Goal: Task Accomplishment & Management: Complete application form

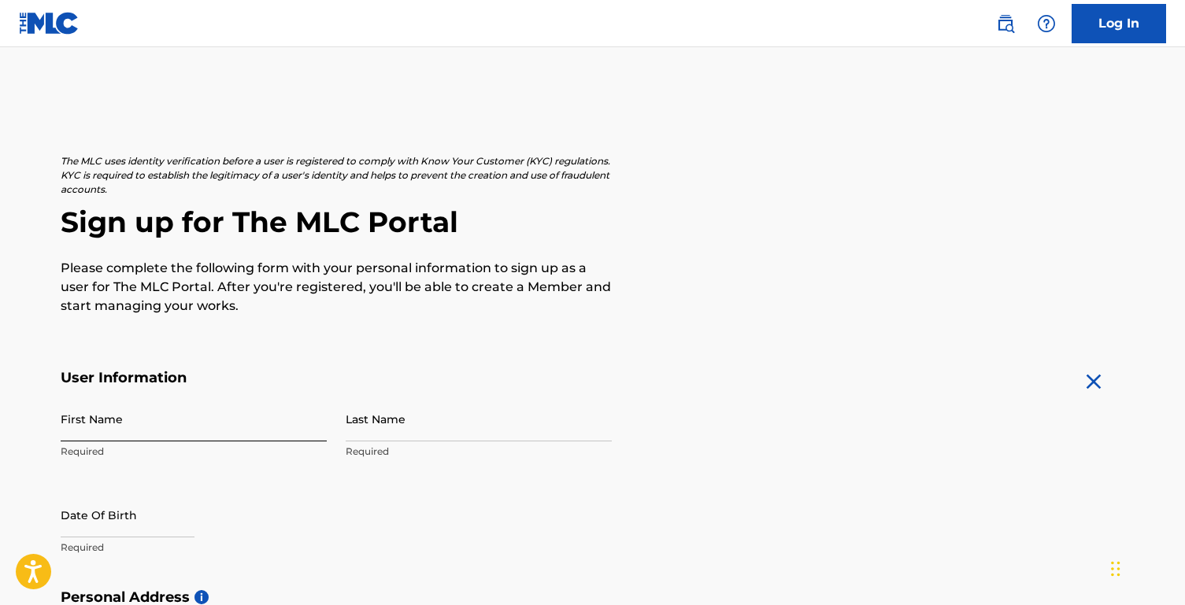
click at [139, 425] on input "First Name" at bounding box center [194, 419] width 266 height 45
type input "[PERSON_NAME]"
type input "Franklin"
type input "[STREET_ADDRESS]"
type input "[GEOGRAPHIC_DATA]"
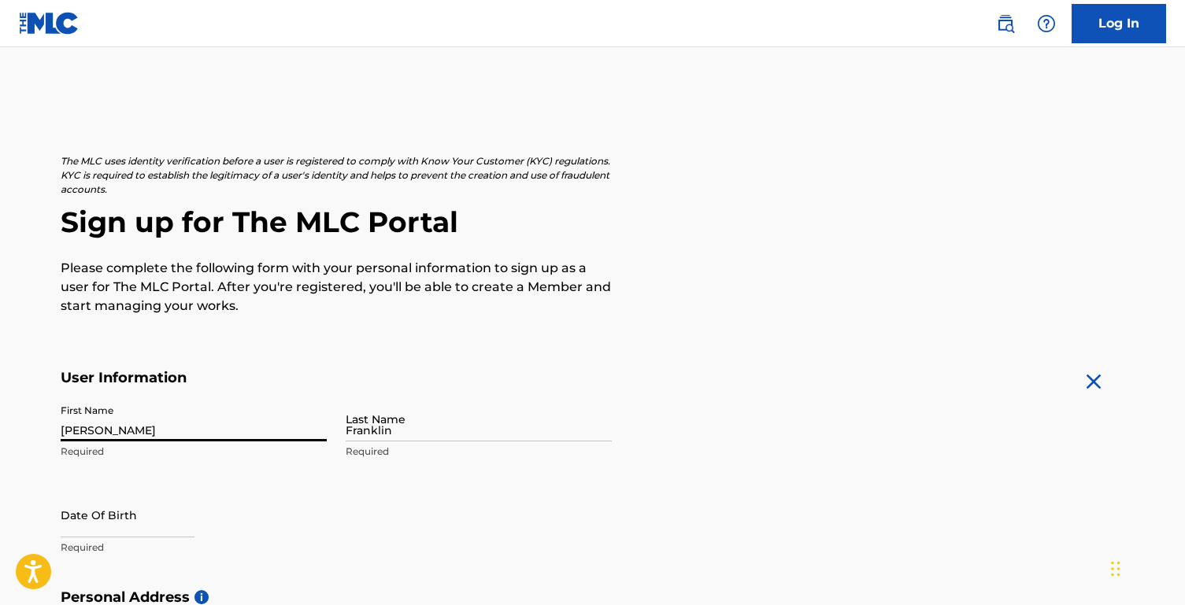
type input "[GEOGRAPHIC_DATA]"
type input "[US_STATE]"
type input "37211"
type input "1"
type input "405"
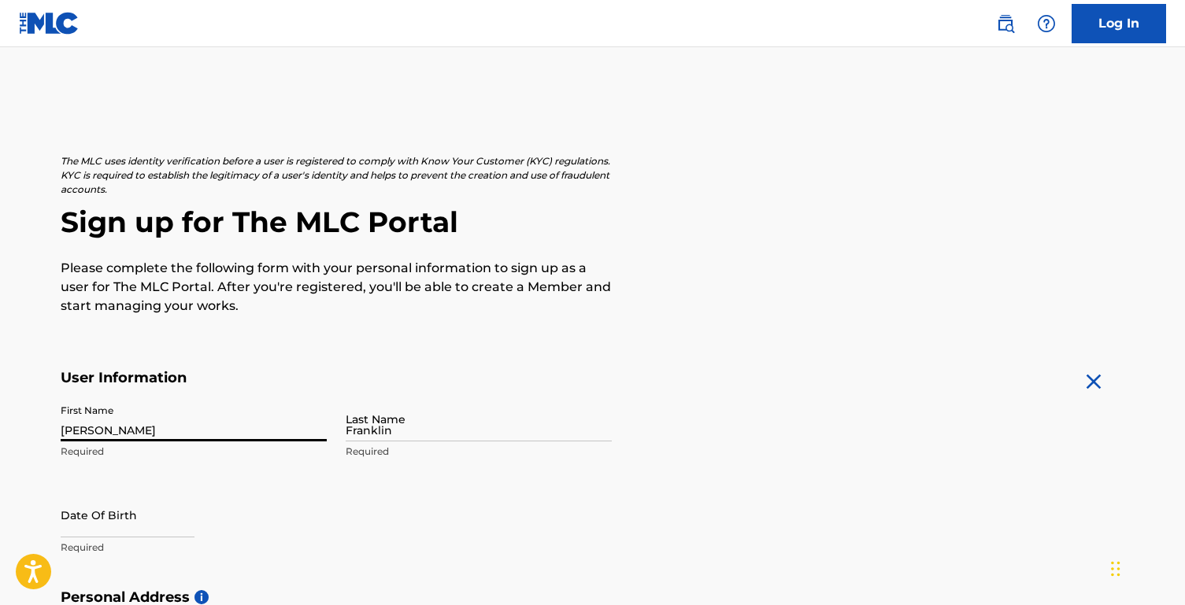
type input "7406689"
type input "[EMAIL_ADDRESS][DOMAIN_NAME]"
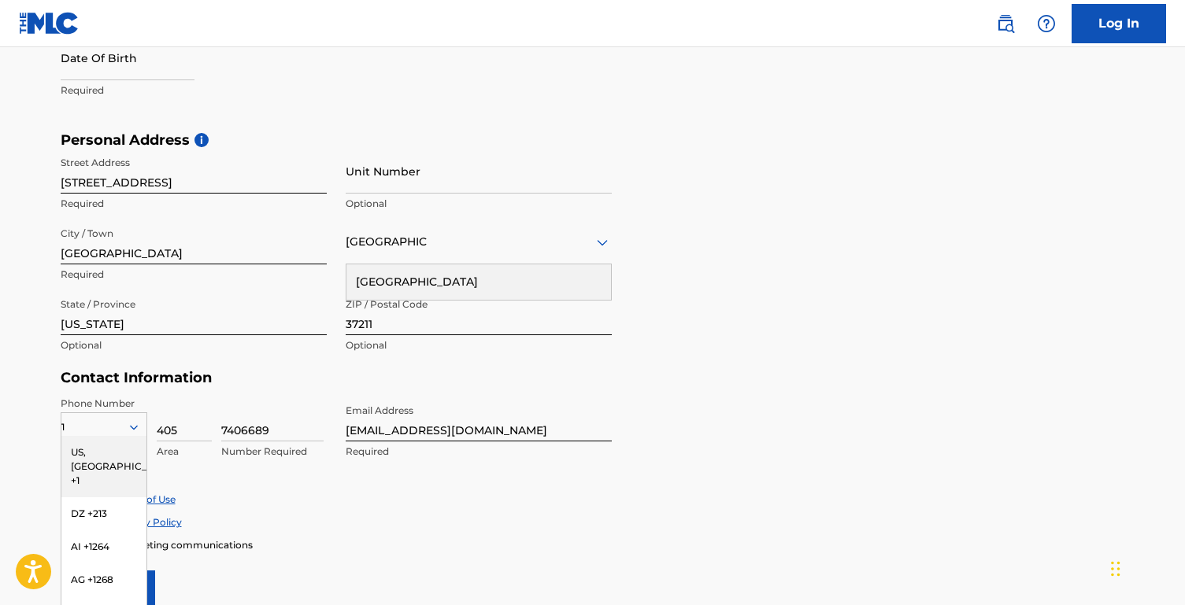
scroll to position [447, 0]
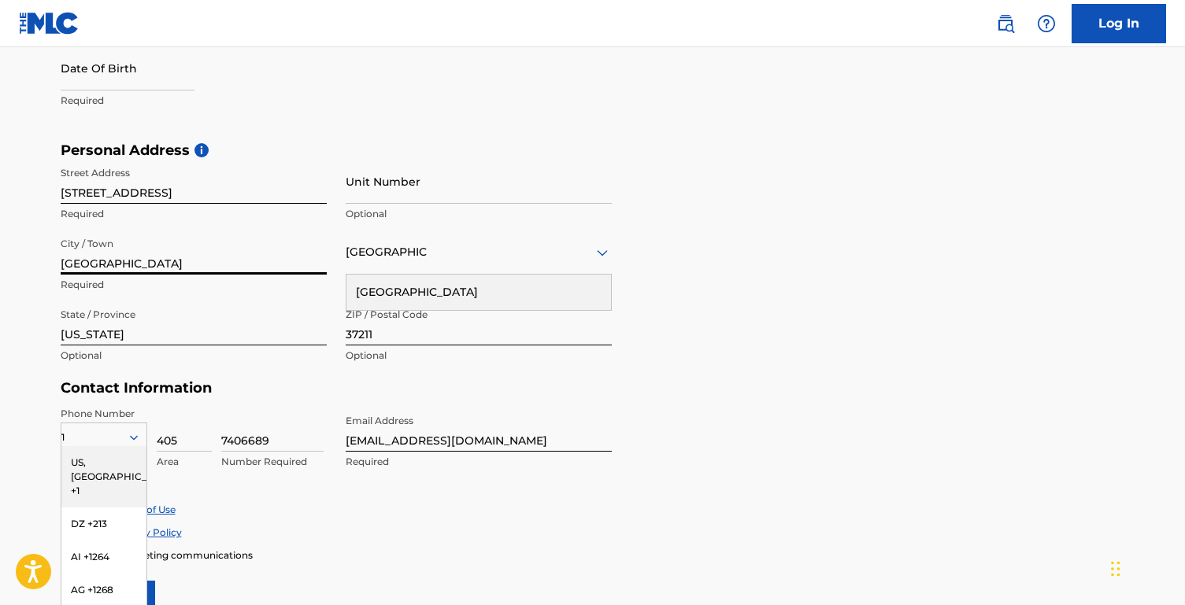
click at [213, 253] on input "[GEOGRAPHIC_DATA]" at bounding box center [194, 252] width 266 height 45
type input "[GEOGRAPHIC_DATA]"
click at [383, 333] on input "37211" at bounding box center [479, 323] width 266 height 45
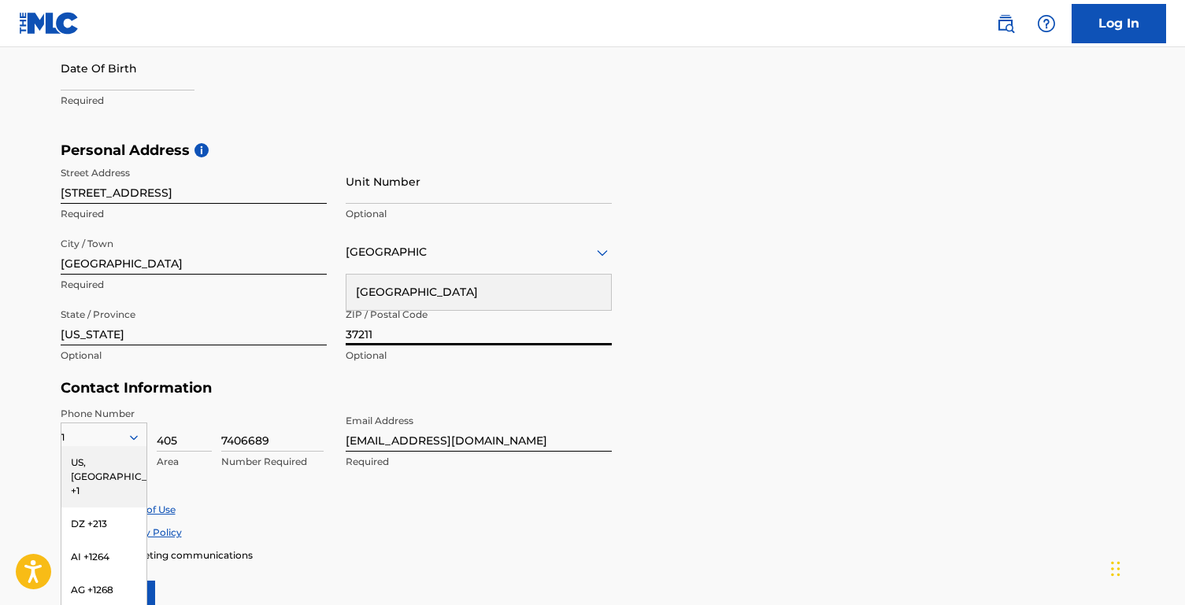
type input "37135"
click at [460, 305] on div "[GEOGRAPHIC_DATA]" at bounding box center [478, 292] width 264 height 35
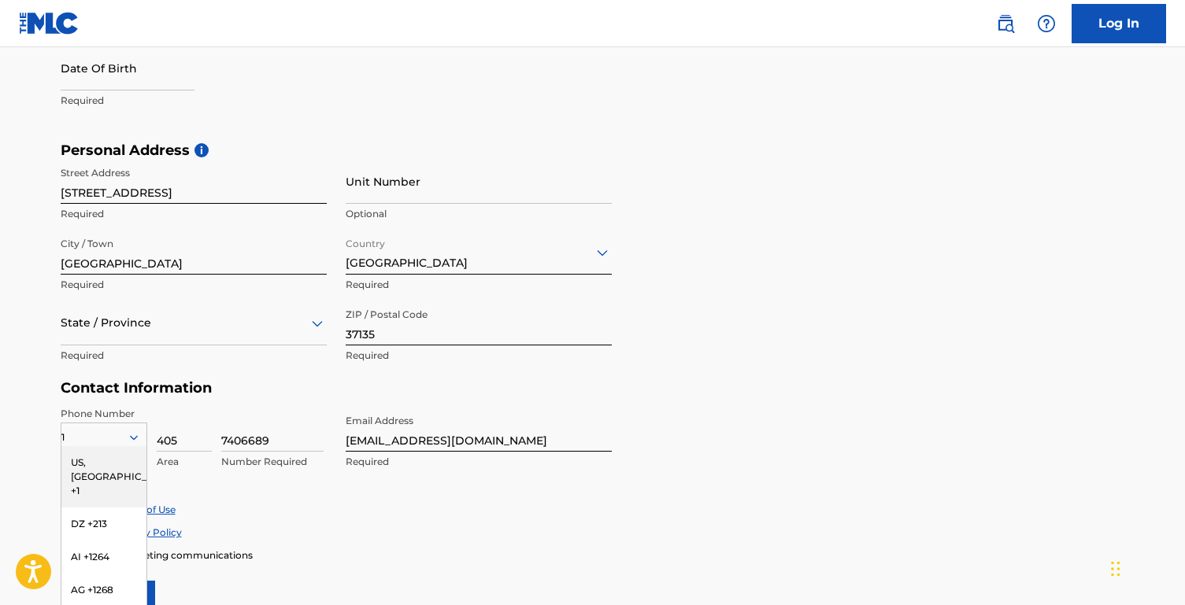
click at [169, 335] on div "State / Province" at bounding box center [194, 323] width 266 height 45
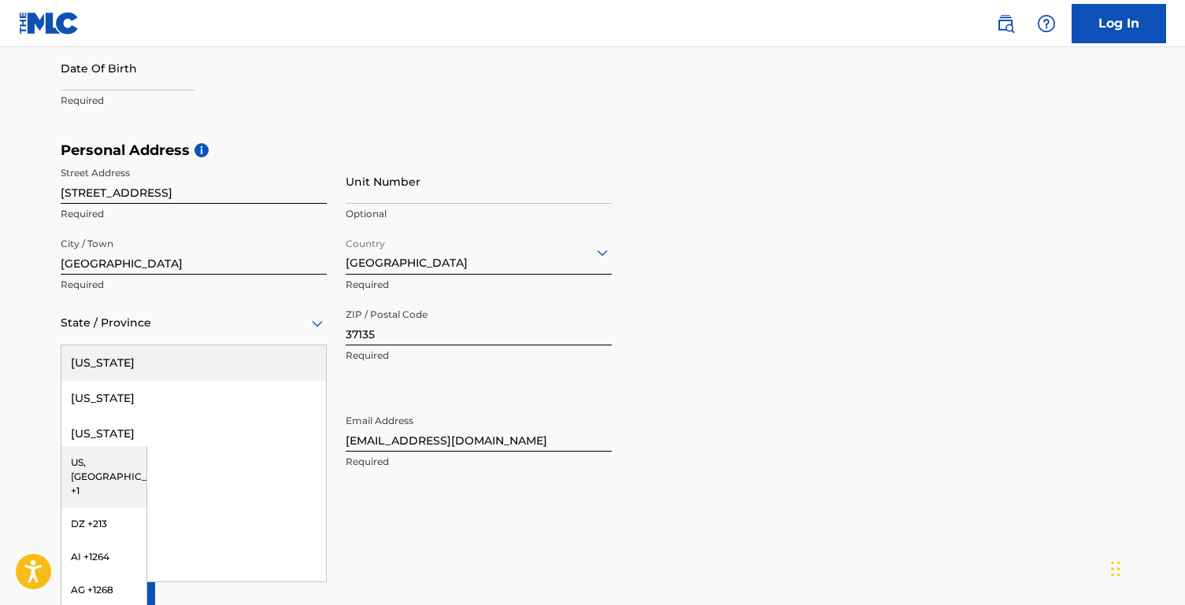
click at [165, 324] on div at bounding box center [194, 323] width 266 height 20
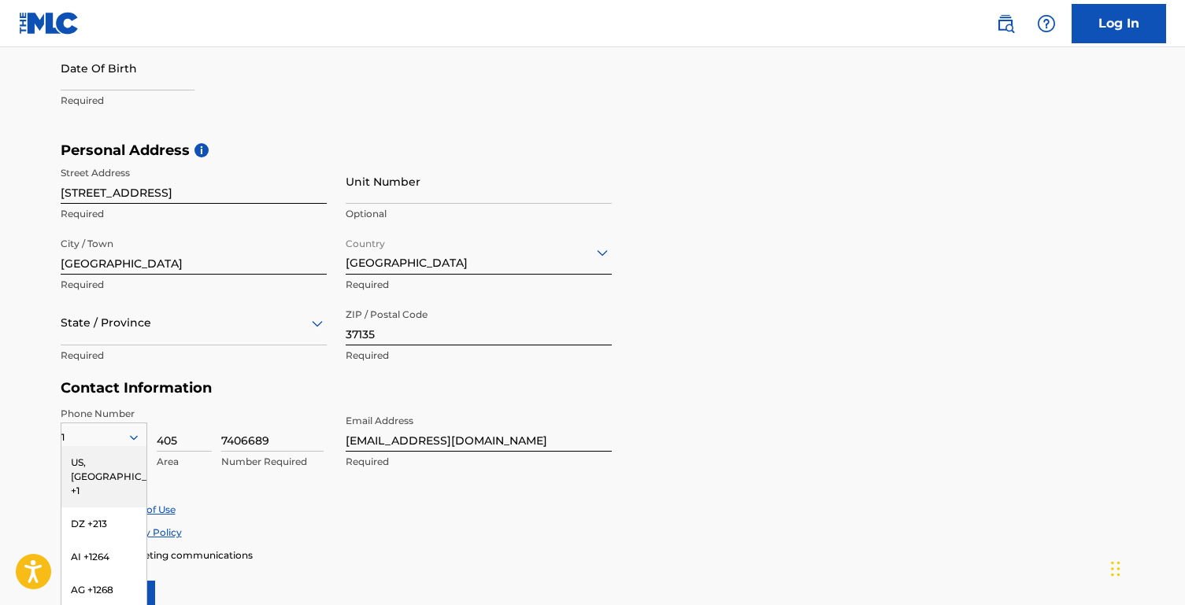
click at [165, 325] on div at bounding box center [194, 323] width 266 height 20
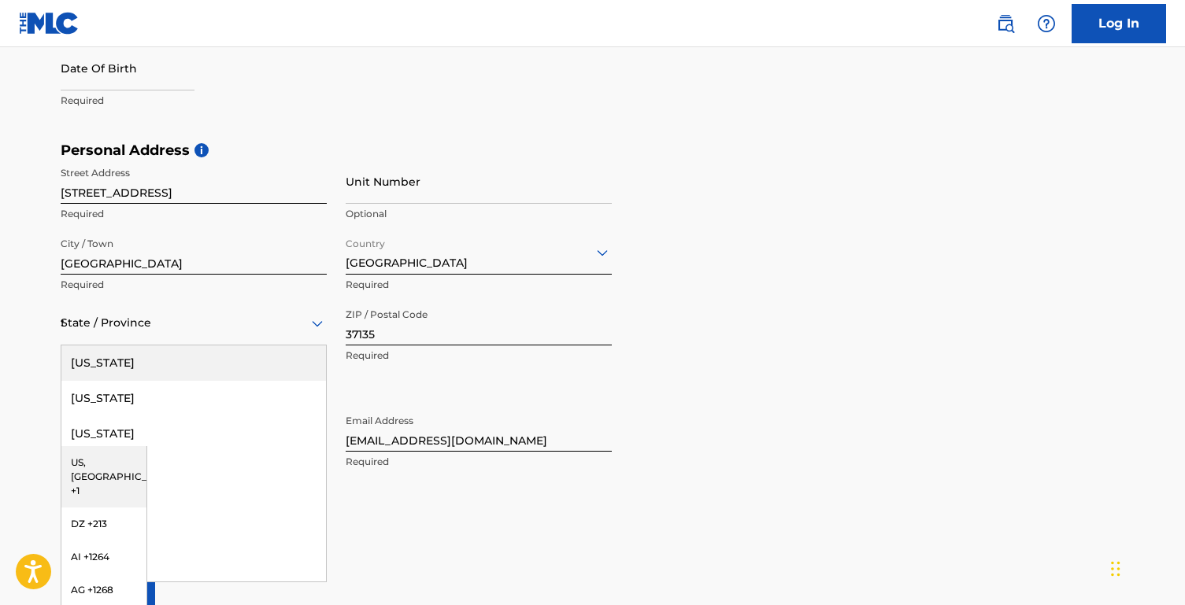
type input "te"
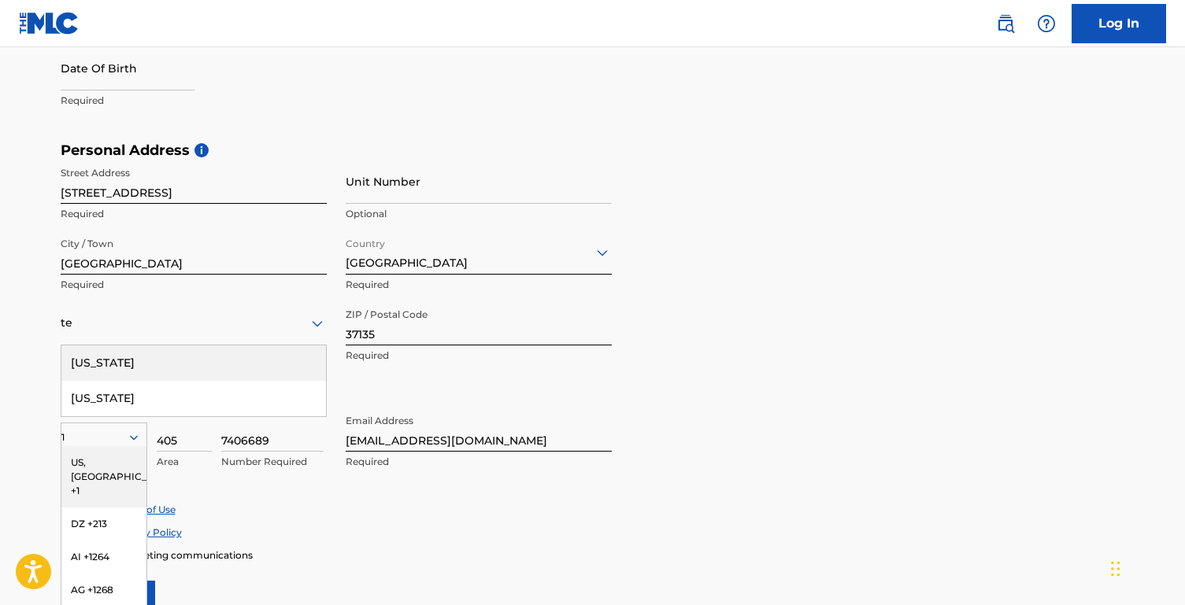
click at [239, 366] on div "[US_STATE]" at bounding box center [193, 363] width 264 height 35
click at [357, 538] on div "Accept Terms of Use Accept Privacy Policy Enroll in marketing communications" at bounding box center [593, 532] width 1064 height 59
click at [130, 440] on icon at bounding box center [134, 438] width 14 height 14
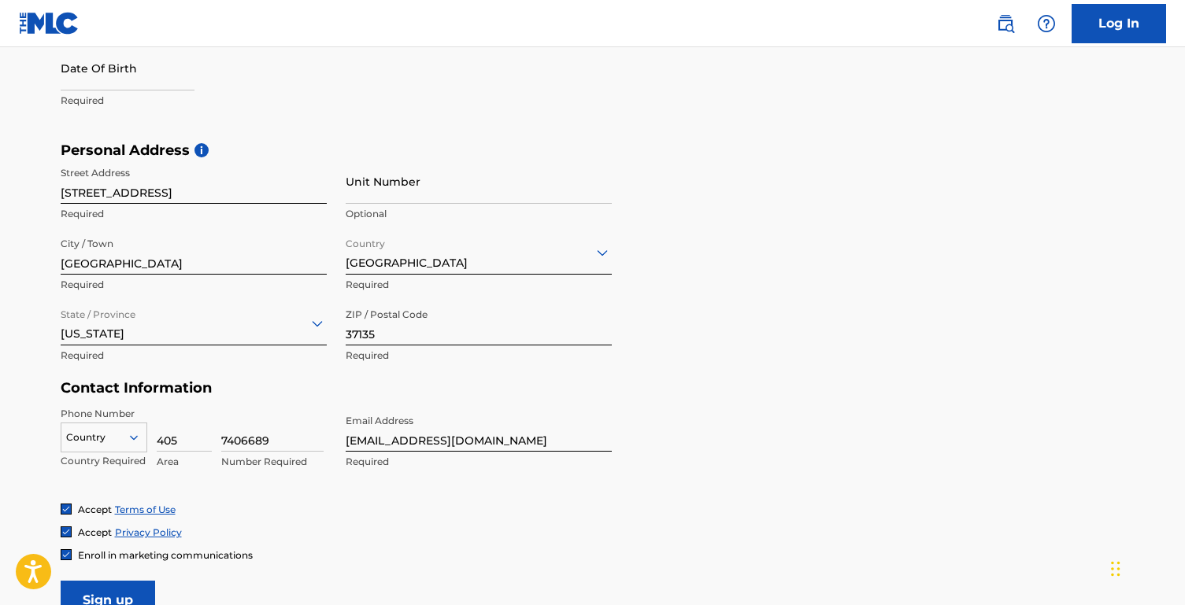
click at [125, 443] on div "option , selected. Select is focused ,type to refine list, press Down to open t…" at bounding box center [104, 435] width 87 height 24
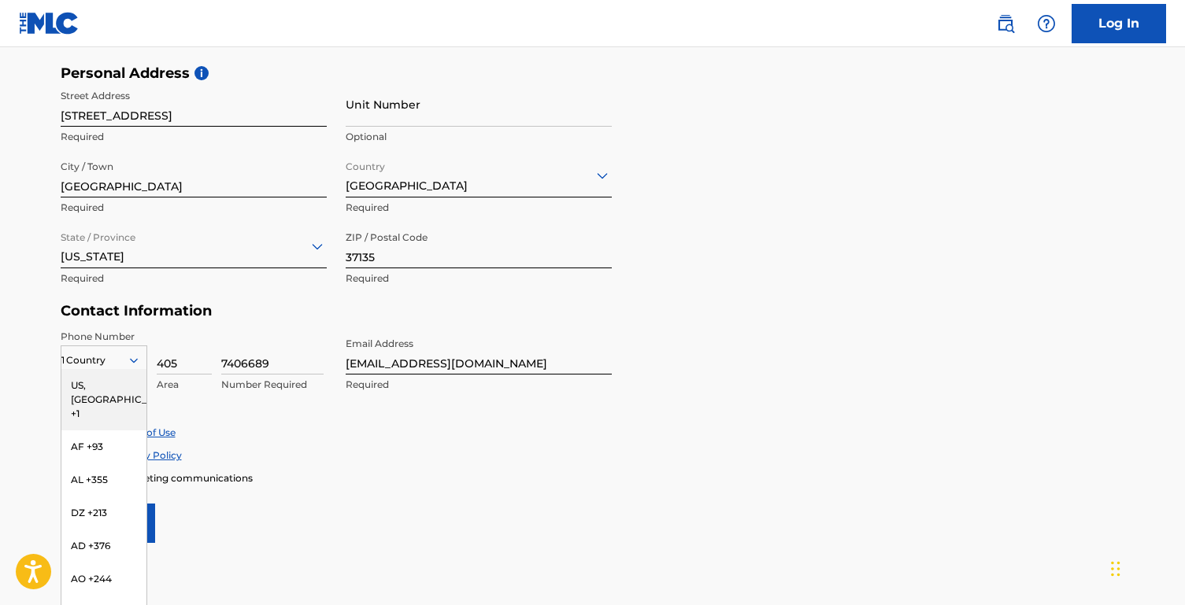
click at [96, 380] on div "US, [GEOGRAPHIC_DATA] +1" at bounding box center [103, 399] width 85 height 61
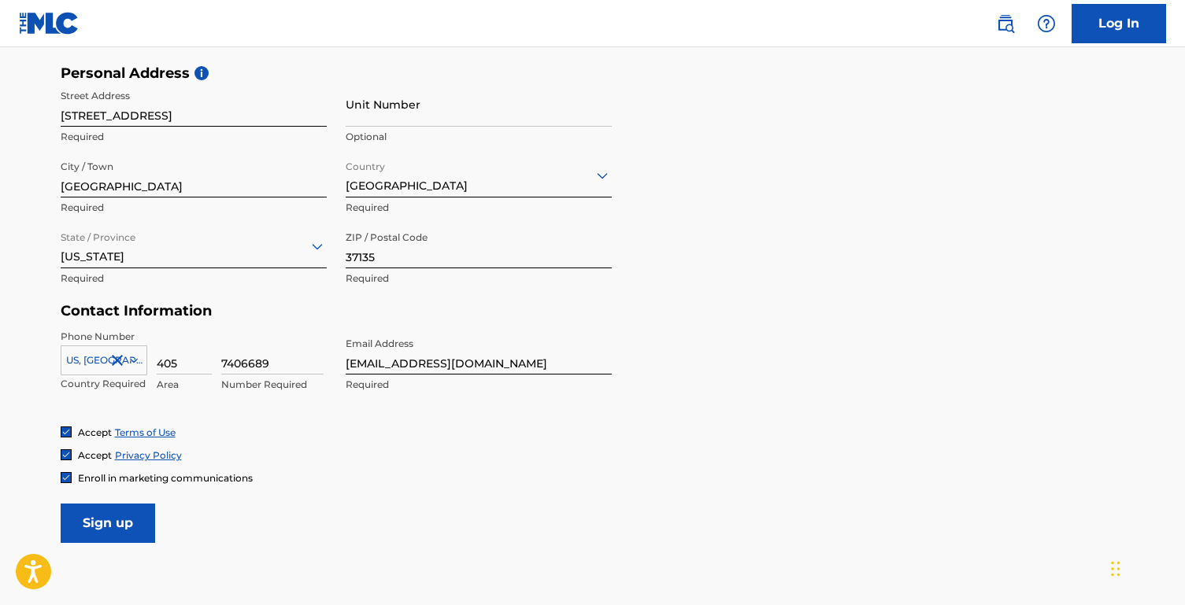
click at [290, 432] on div "Accept Terms of Use" at bounding box center [593, 432] width 1064 height 13
click at [119, 516] on input "Sign up" at bounding box center [108, 523] width 94 height 39
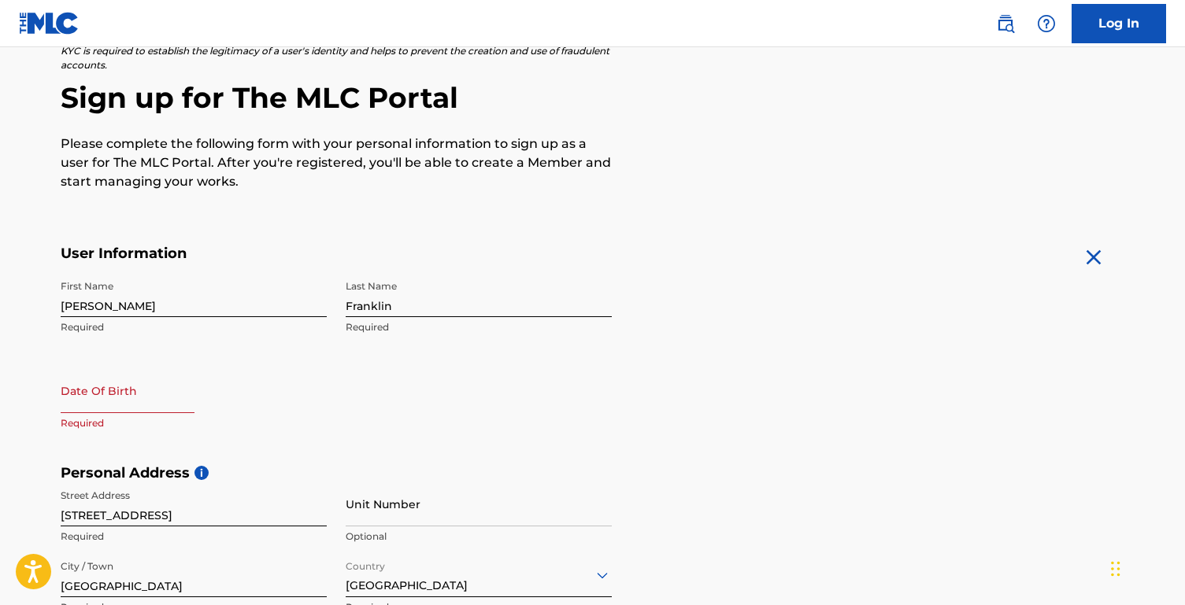
scroll to position [112, 0]
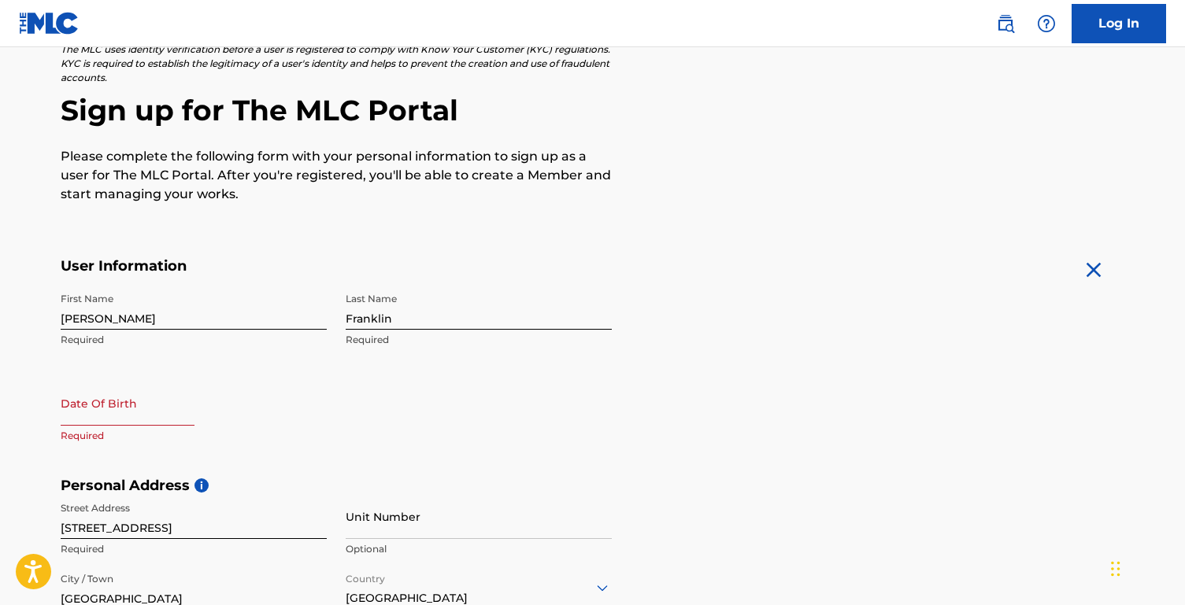
click at [124, 393] on input "text" at bounding box center [128, 403] width 134 height 45
select select "8"
select select "2025"
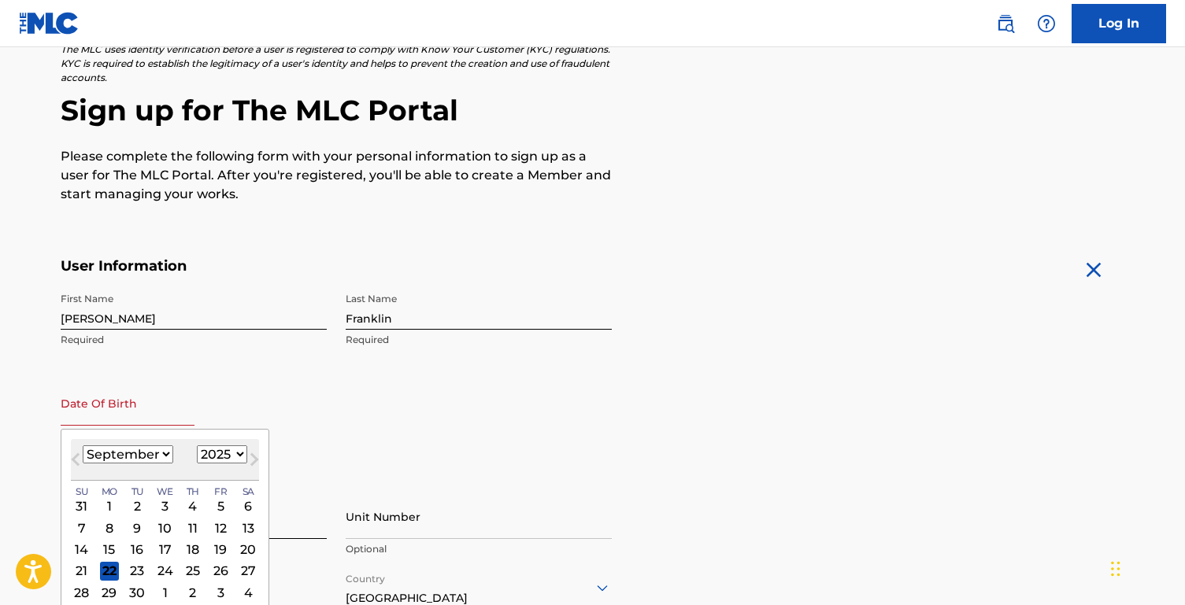
type input "[DATE]"
click at [255, 411] on div "Date Of Birth [DEMOGRAPHIC_DATA] Previous Month Next Month [DATE] January Febru…" at bounding box center [194, 416] width 266 height 71
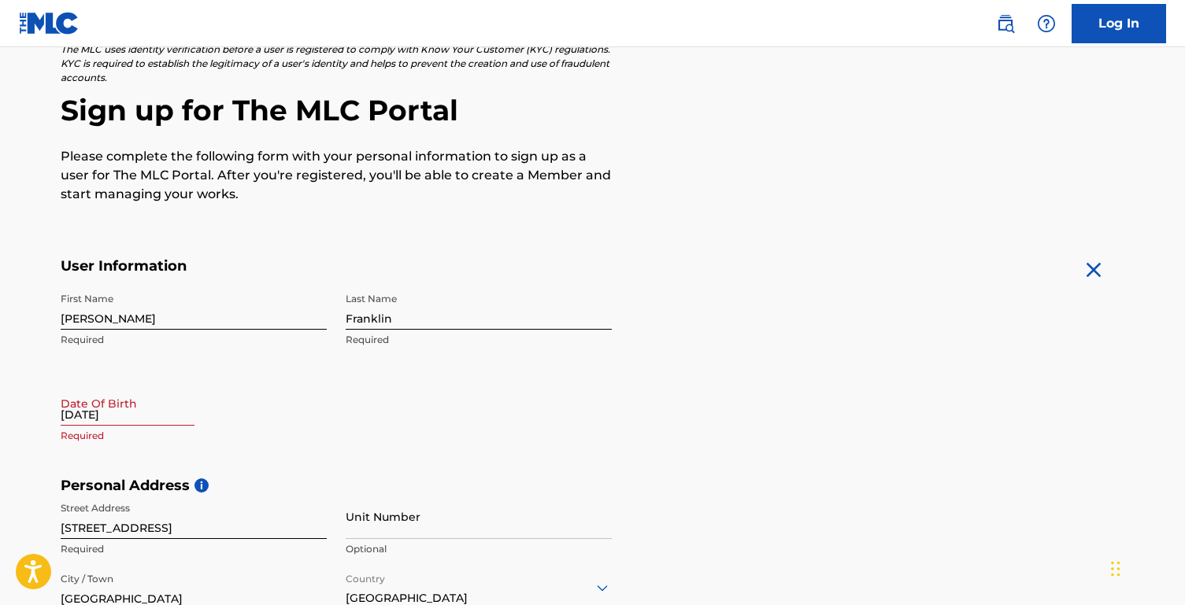
click at [145, 412] on input "[DATE]" at bounding box center [128, 403] width 134 height 45
select select "8"
select select "2025"
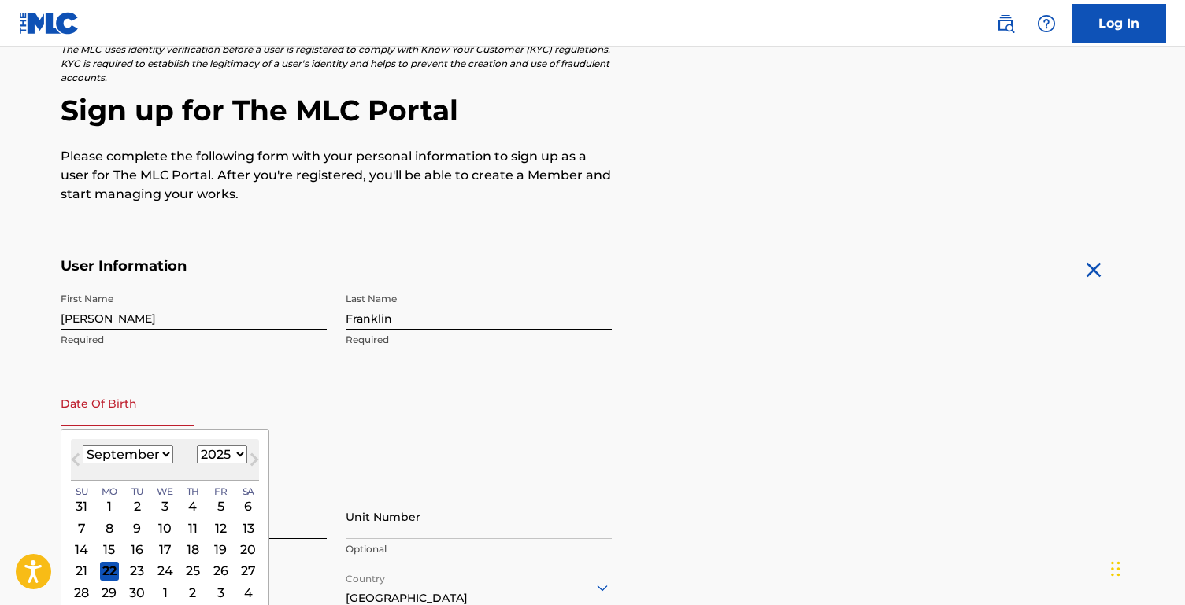
type input "[DATE]"
click at [146, 455] on select "January February March April May June July August September October November De…" at bounding box center [128, 455] width 91 height 18
select select "5"
click at [221, 459] on select "1899 1900 1901 1902 1903 1904 1905 1906 1907 1908 1909 1910 1911 1912 1913 1914…" at bounding box center [222, 455] width 50 height 18
select select "1995"
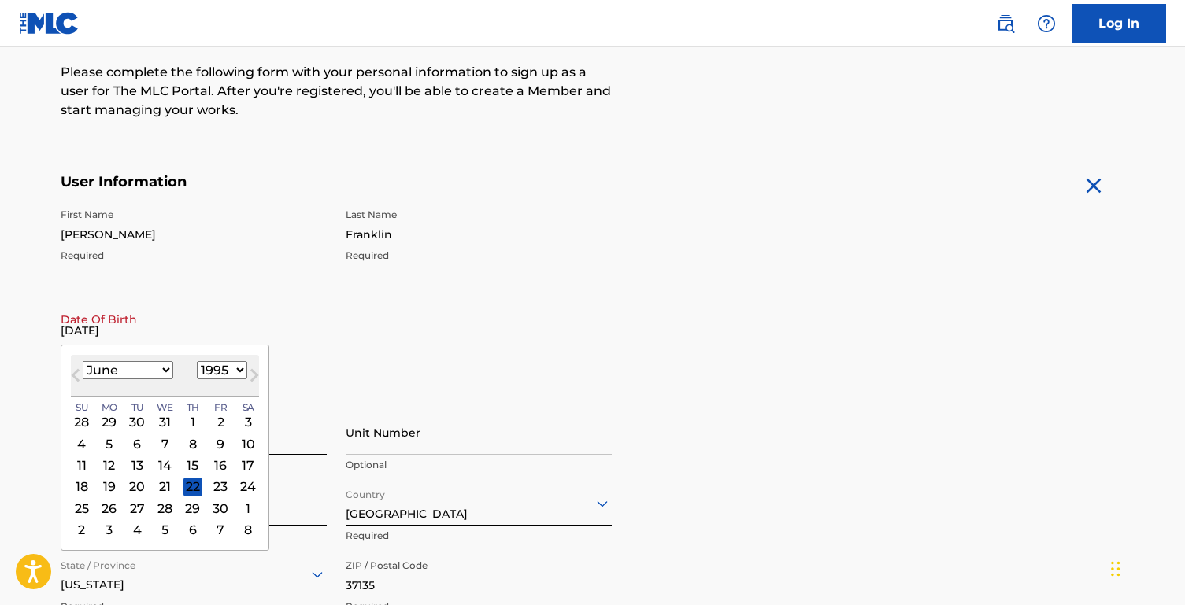
scroll to position [274, 0]
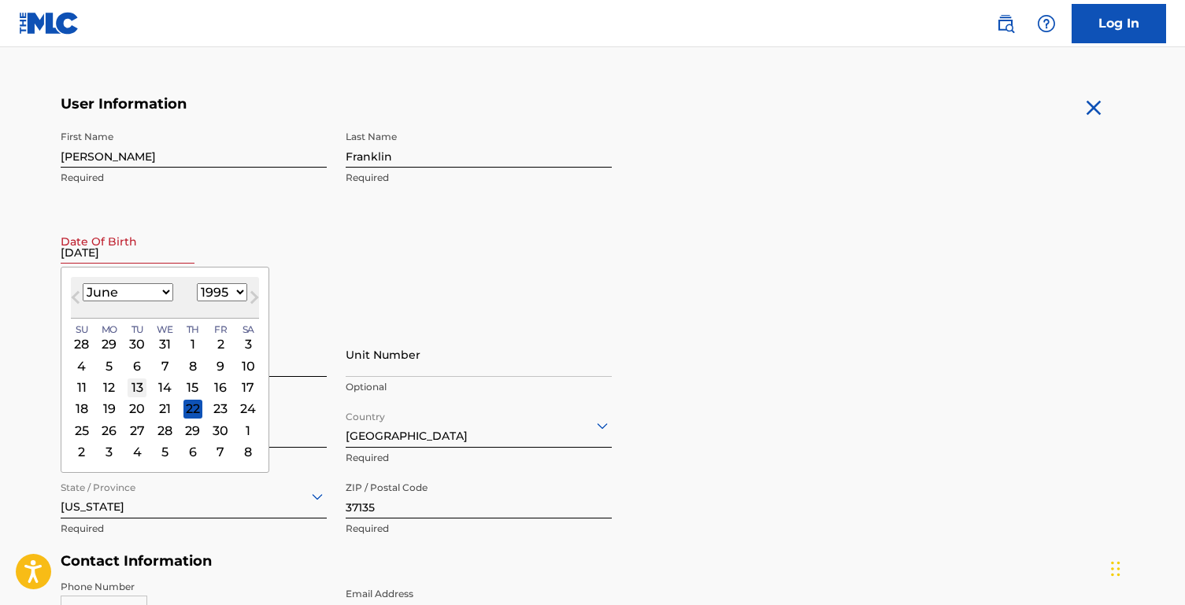
click at [139, 385] on div "13" at bounding box center [137, 387] width 19 height 19
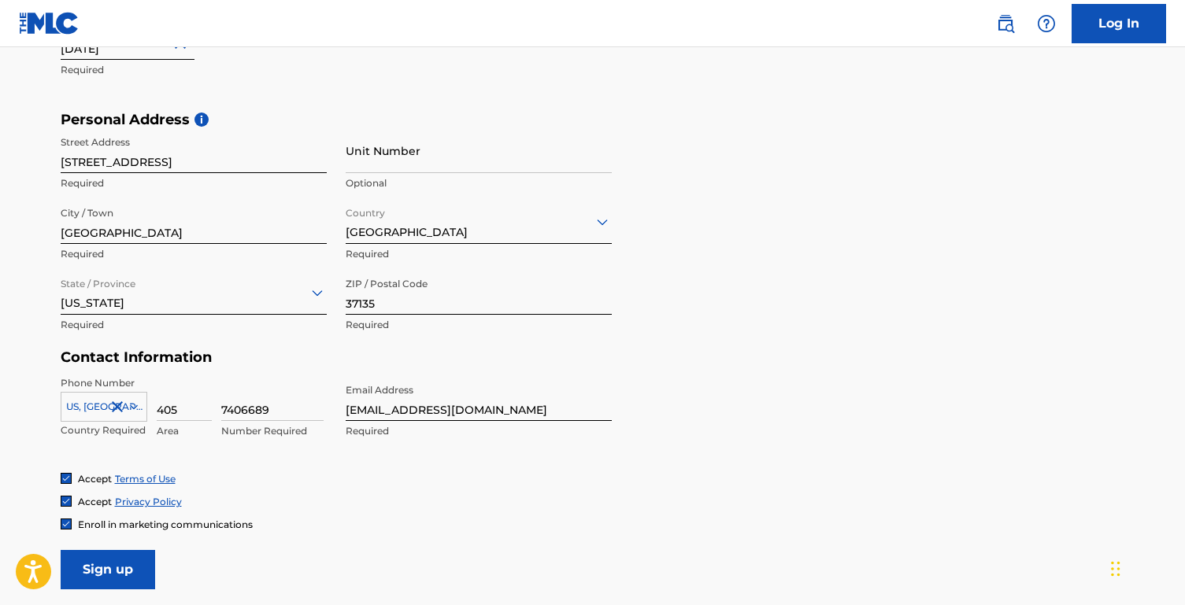
scroll to position [610, 0]
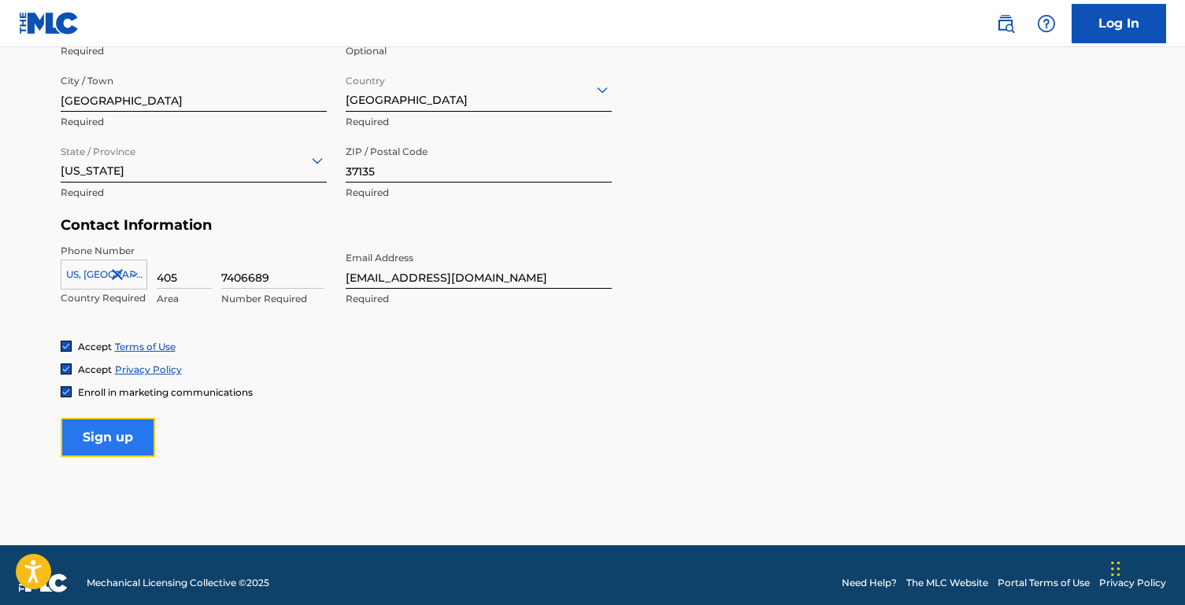
click at [135, 428] on input "Sign up" at bounding box center [108, 437] width 94 height 39
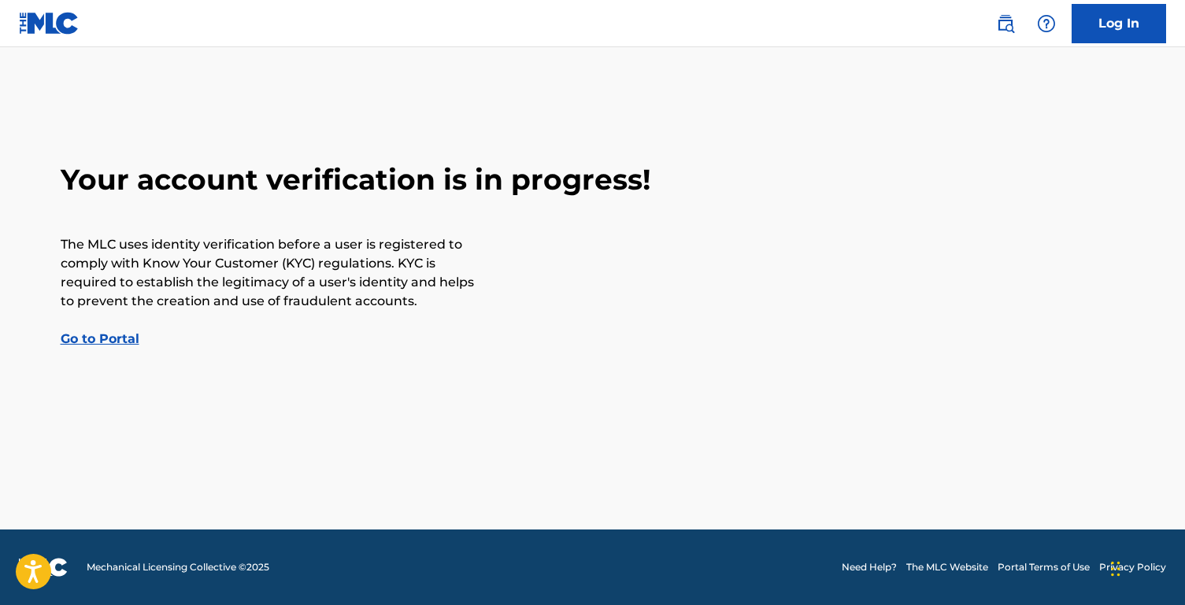
click at [94, 342] on link "Go to Portal" at bounding box center [100, 338] width 79 height 15
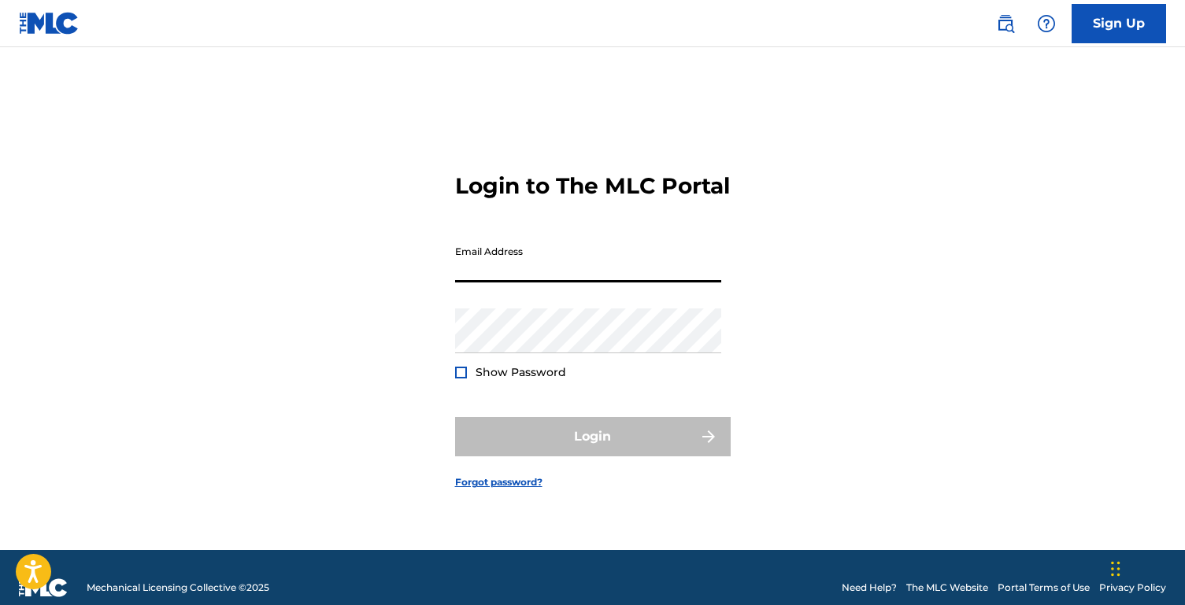
click at [463, 283] on input "Email Address" at bounding box center [588, 260] width 266 height 45
type input "[EMAIL_ADDRESS][DOMAIN_NAME]"
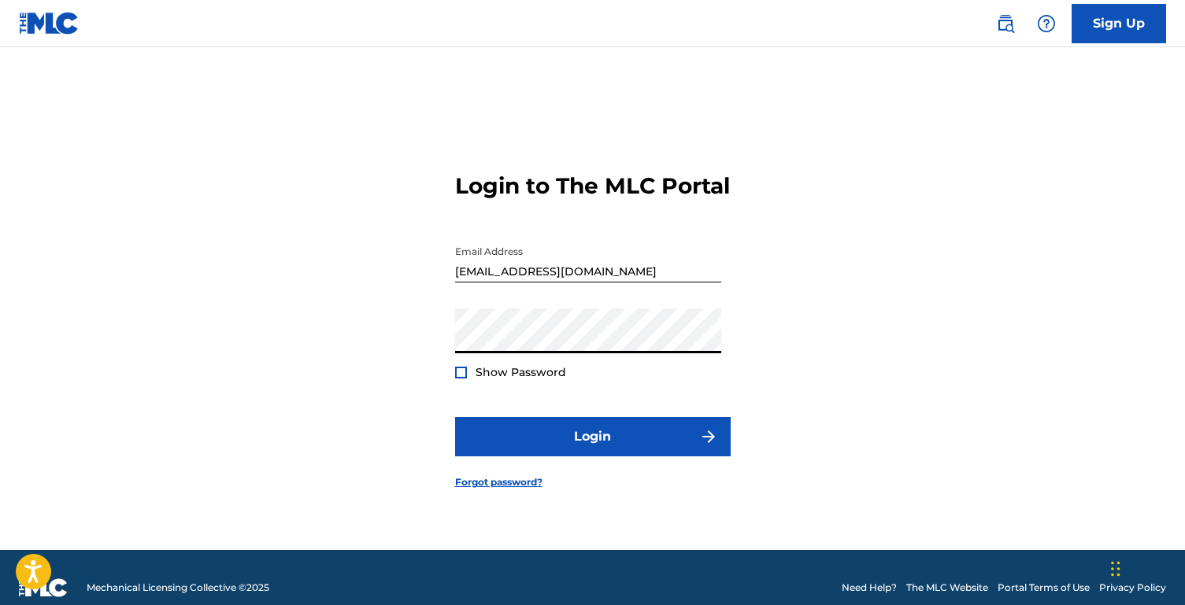
click at [465, 380] on div "Show Password" at bounding box center [510, 372] width 111 height 16
click at [460, 379] on div at bounding box center [461, 373] width 12 height 12
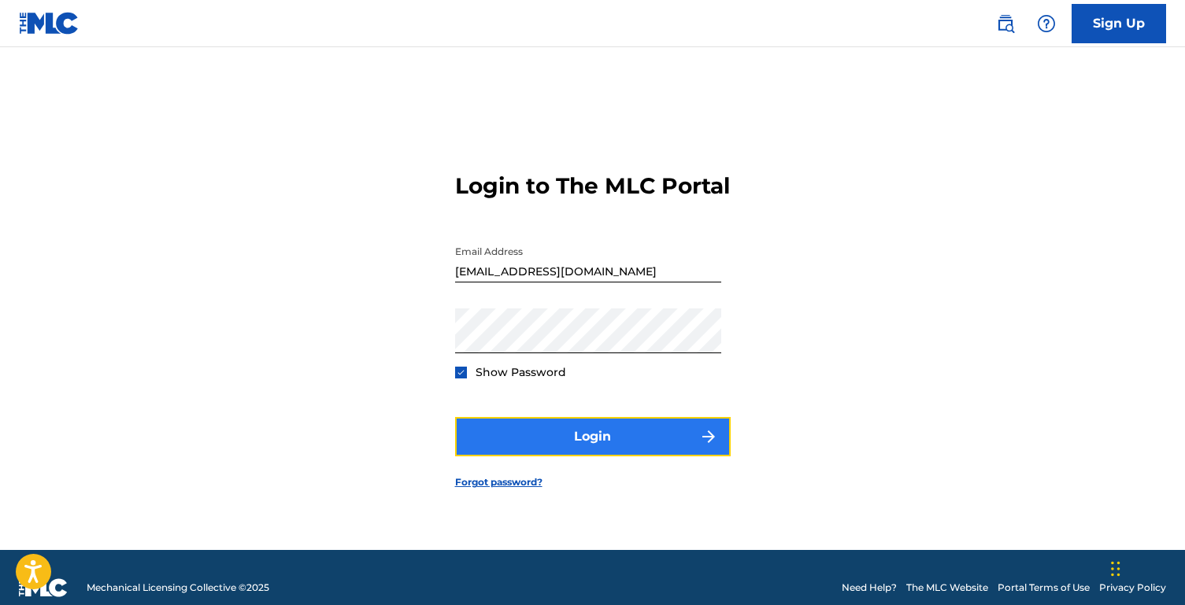
click at [552, 453] on button "Login" at bounding box center [592, 436] width 275 height 39
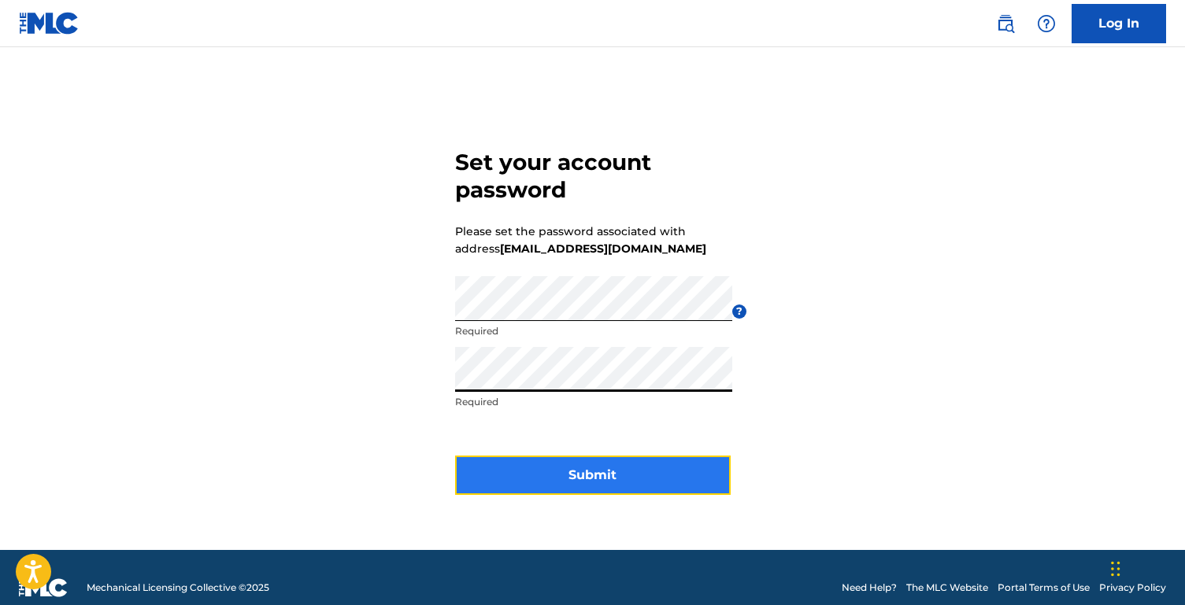
click at [594, 471] on button "Submit" at bounding box center [592, 475] width 275 height 39
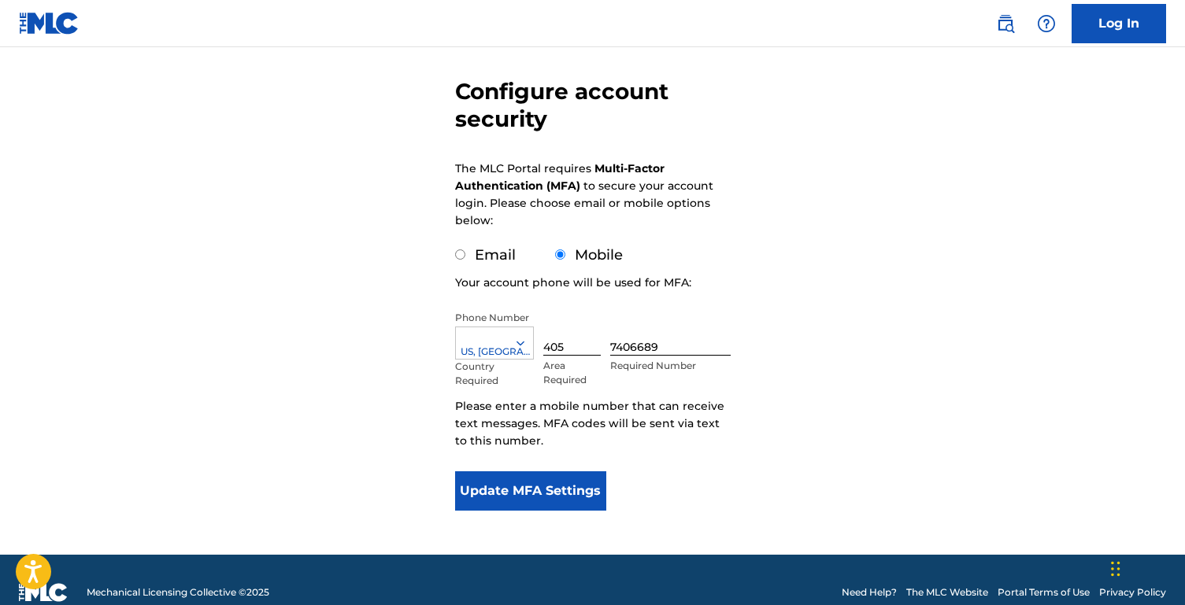
scroll to position [142, 0]
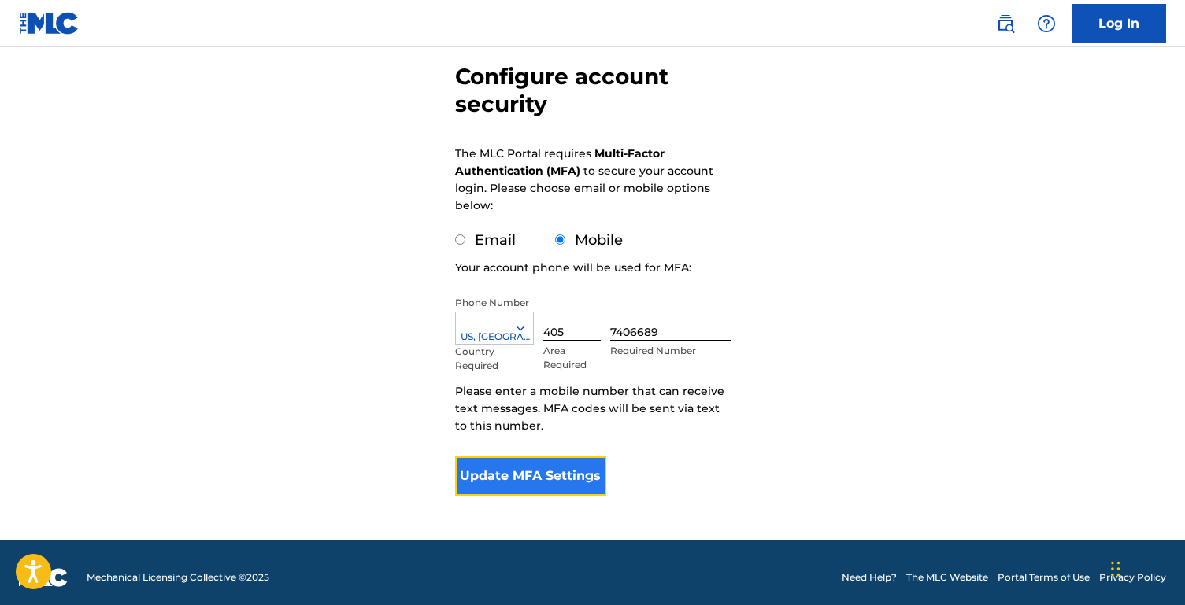
click at [577, 468] on button "Update MFA Settings" at bounding box center [531, 476] width 152 height 39
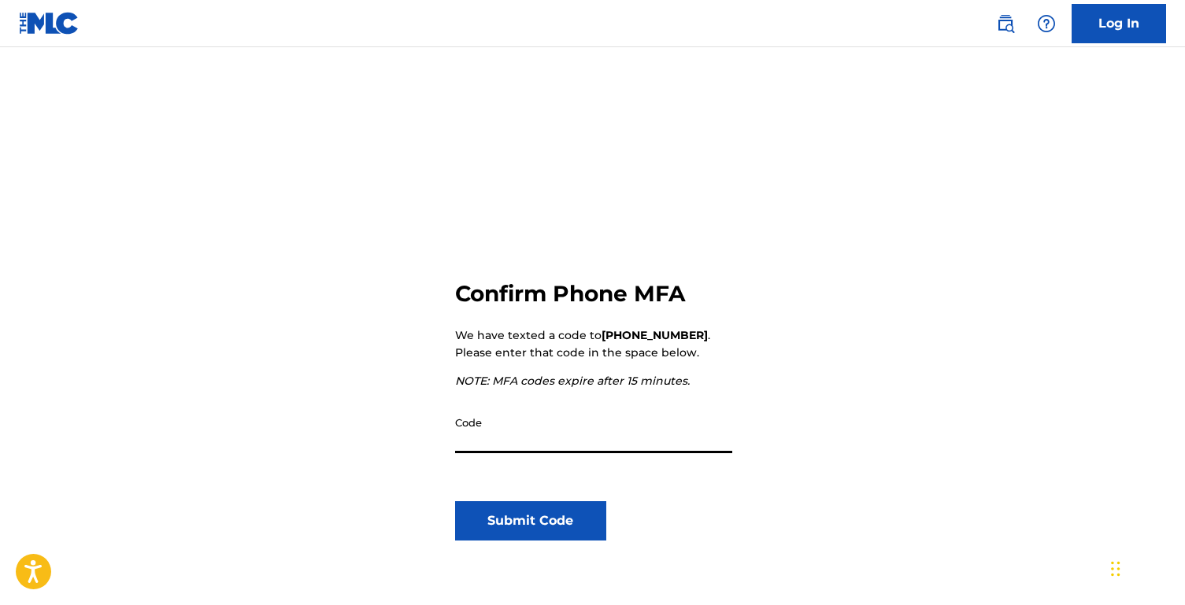
click at [565, 431] on input "Code" at bounding box center [593, 431] width 277 height 45
type input "717240"
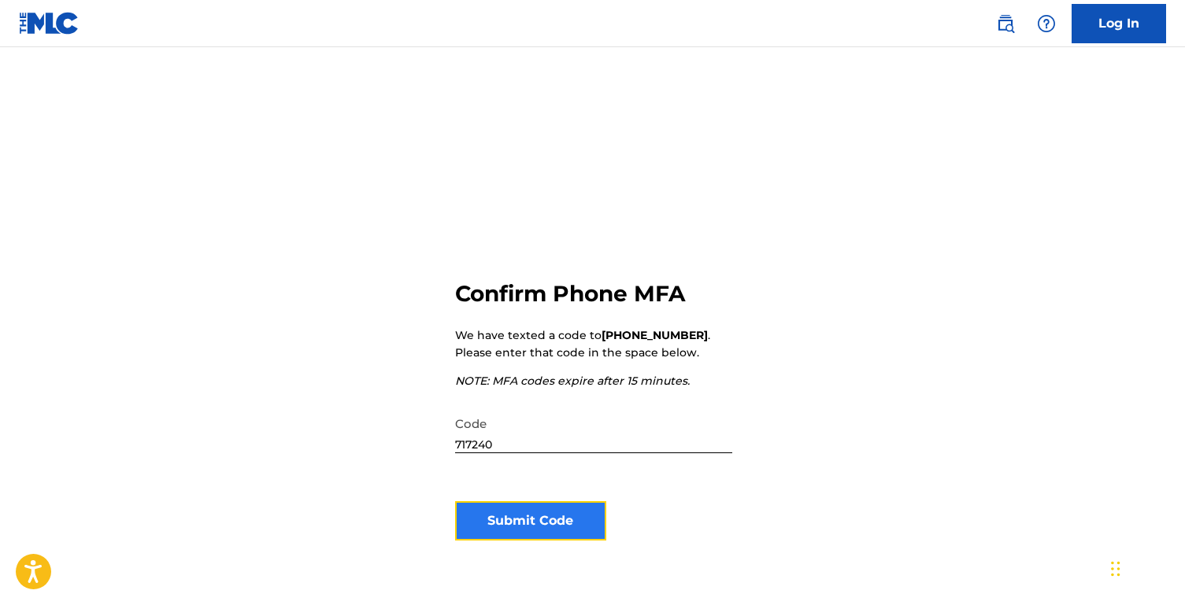
click at [542, 518] on button "Submit Code" at bounding box center [531, 520] width 152 height 39
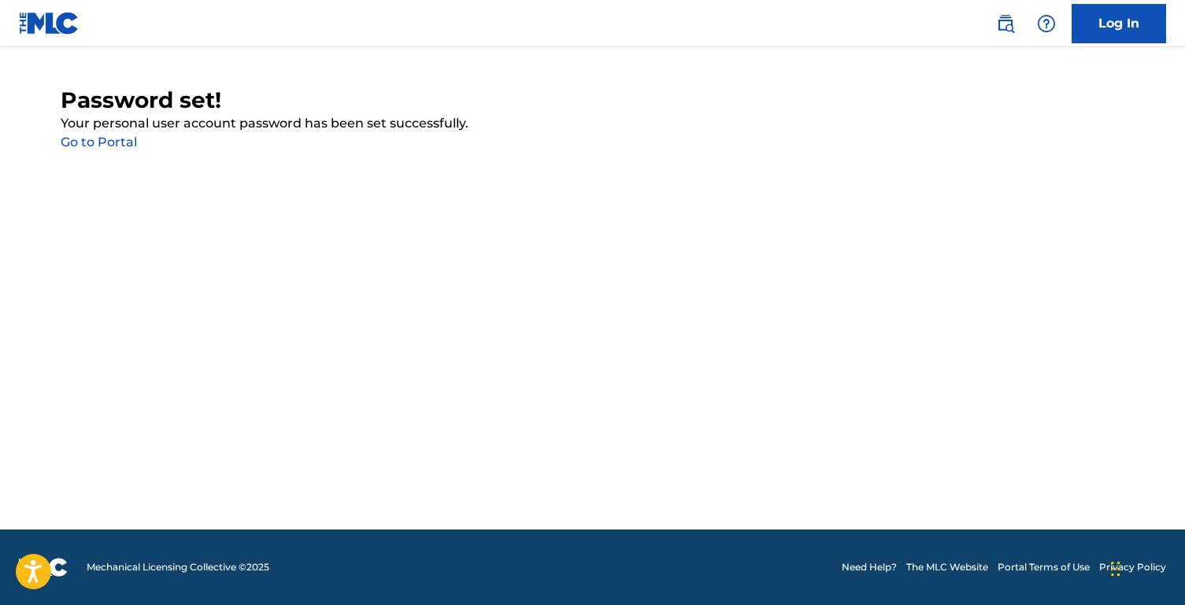
click at [108, 150] on div "Password set! Your personal user account password has been set successfully. Go…" at bounding box center [593, 119] width 1064 height 65
click at [108, 144] on link "Go to Portal" at bounding box center [99, 142] width 76 height 15
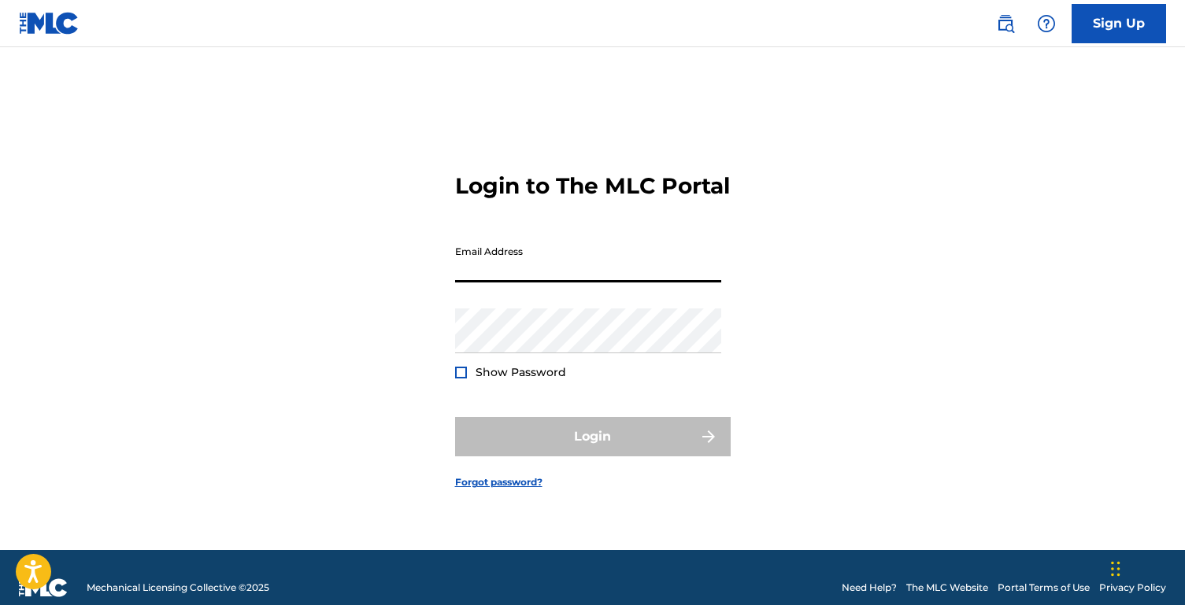
click at [547, 263] on input "Email Address" at bounding box center [588, 260] width 266 height 45
click at [547, 267] on input "Email Address" at bounding box center [588, 260] width 266 height 45
type input "[EMAIL_ADDRESS][DOMAIN_NAME]"
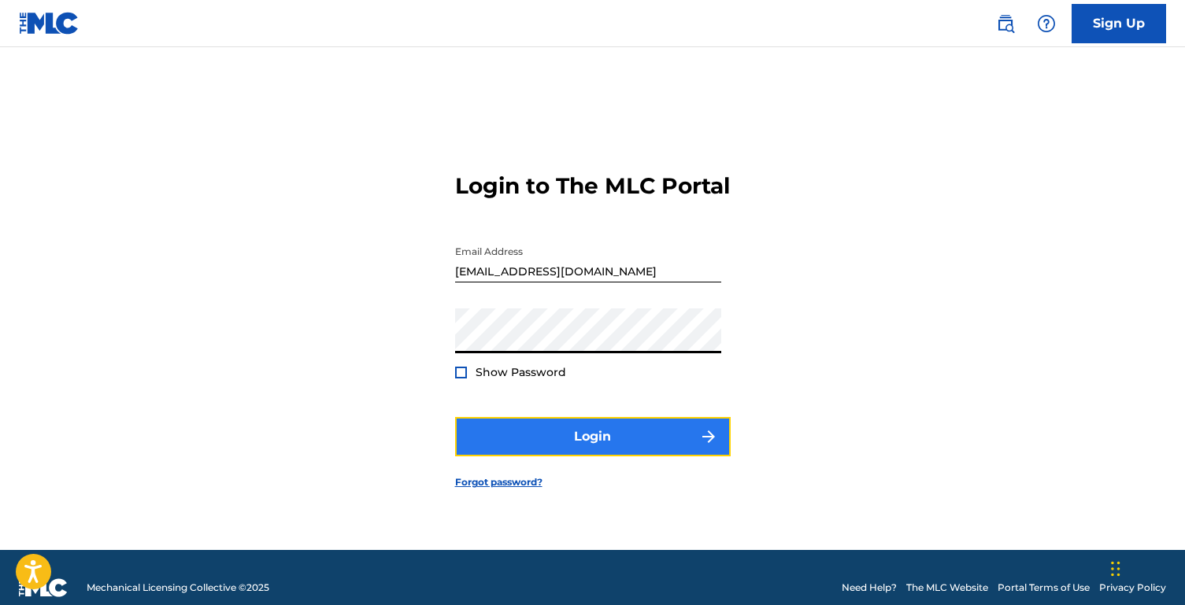
click at [595, 436] on button "Login" at bounding box center [592, 436] width 275 height 39
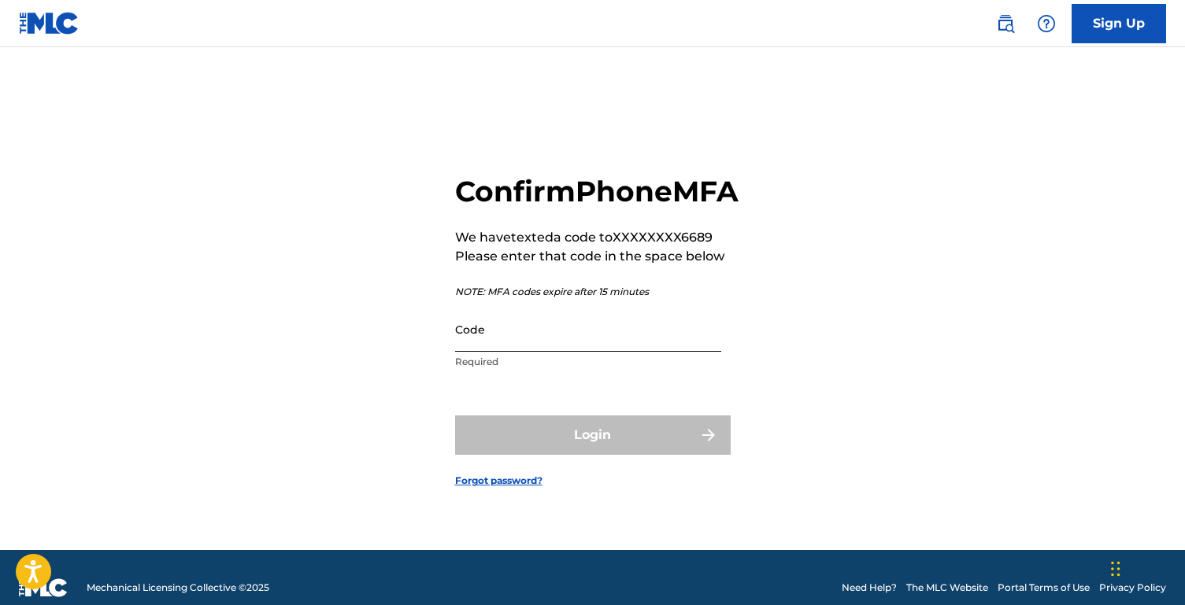
click at [534, 352] on input "Code" at bounding box center [588, 329] width 266 height 45
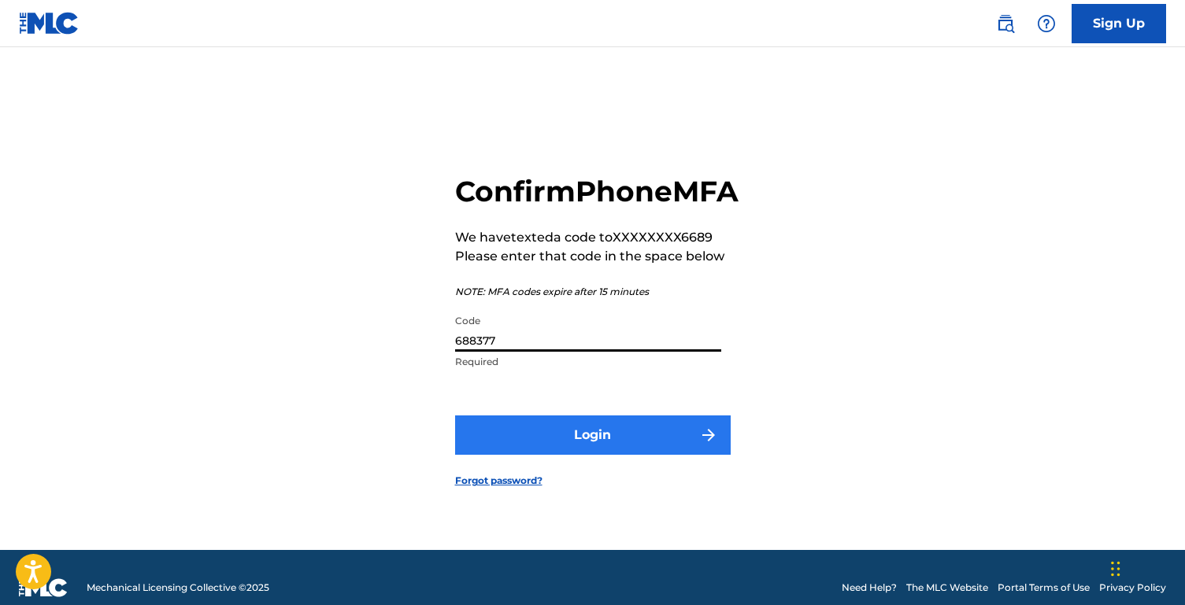
type input "688377"
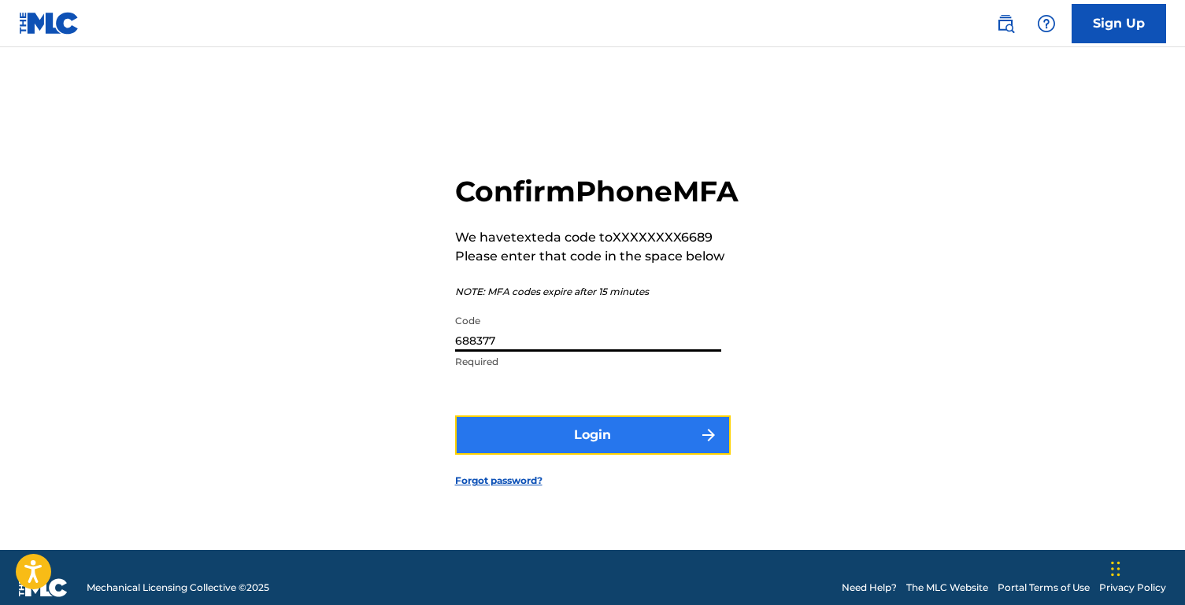
click at [551, 454] on button "Login" at bounding box center [592, 435] width 275 height 39
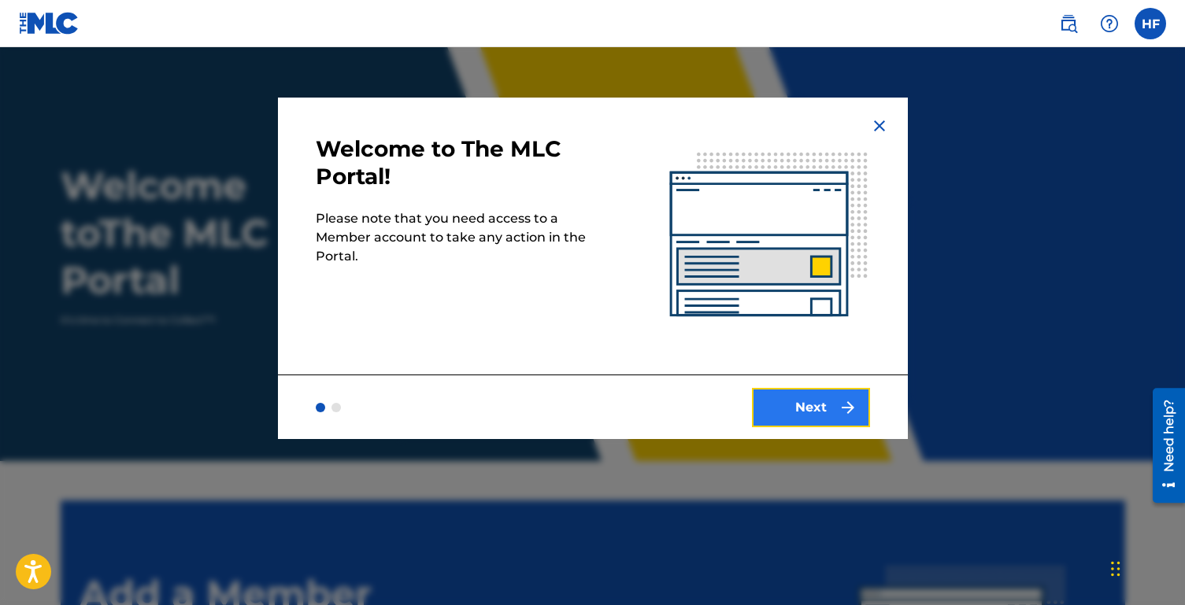
click at [812, 415] on button "Next" at bounding box center [811, 407] width 118 height 39
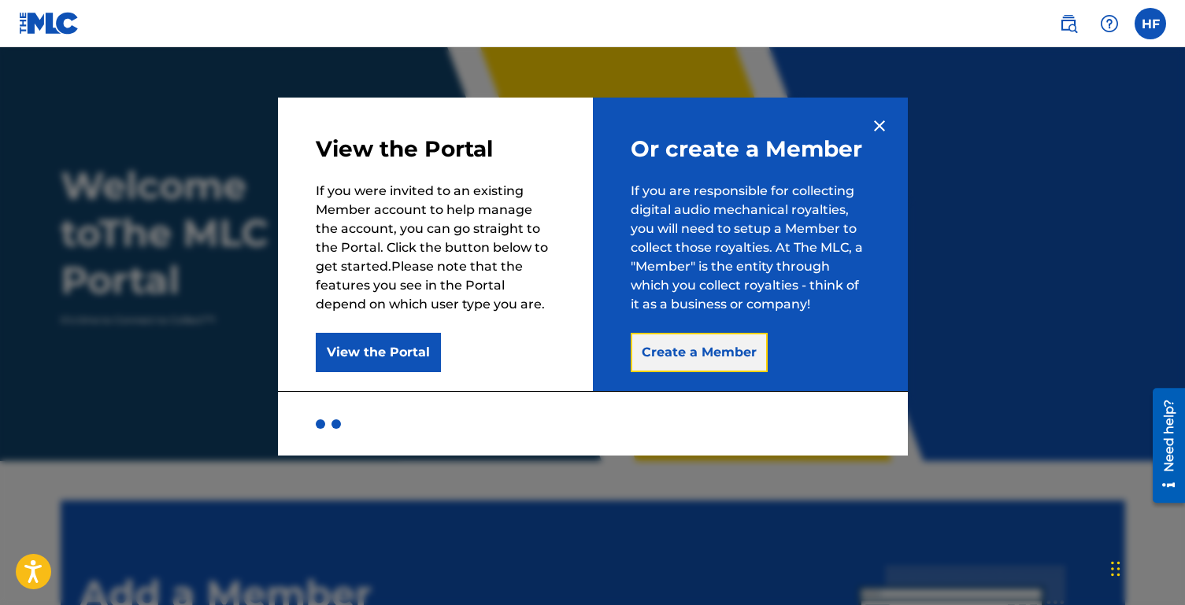
click at [732, 347] on button "Create a Member" at bounding box center [698, 352] width 137 height 39
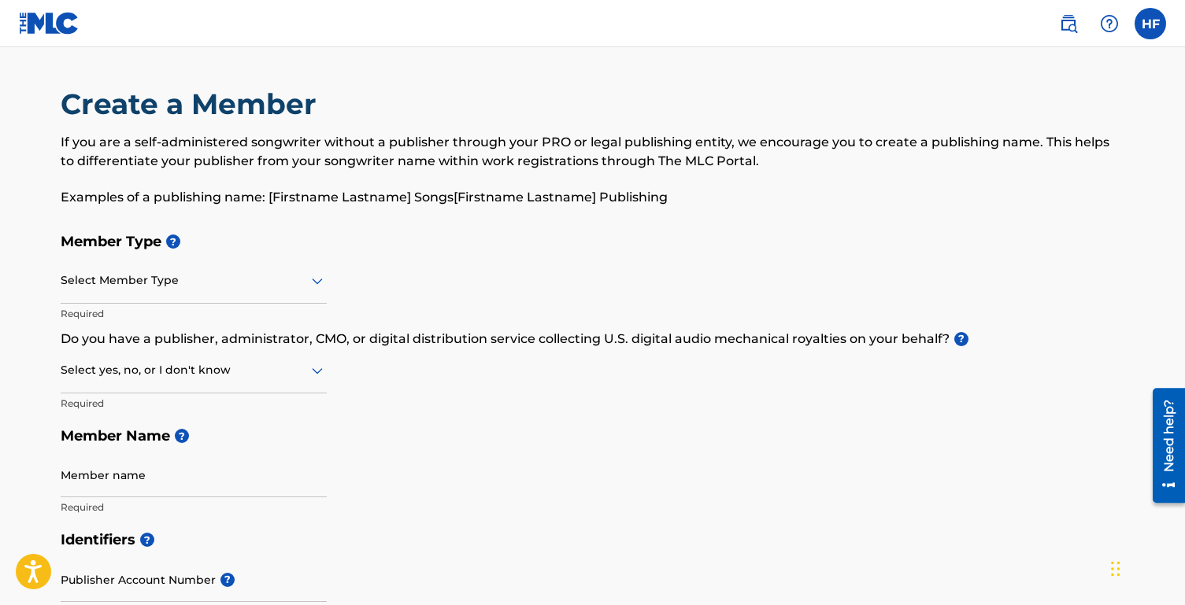
click at [160, 288] on div at bounding box center [194, 281] width 266 height 20
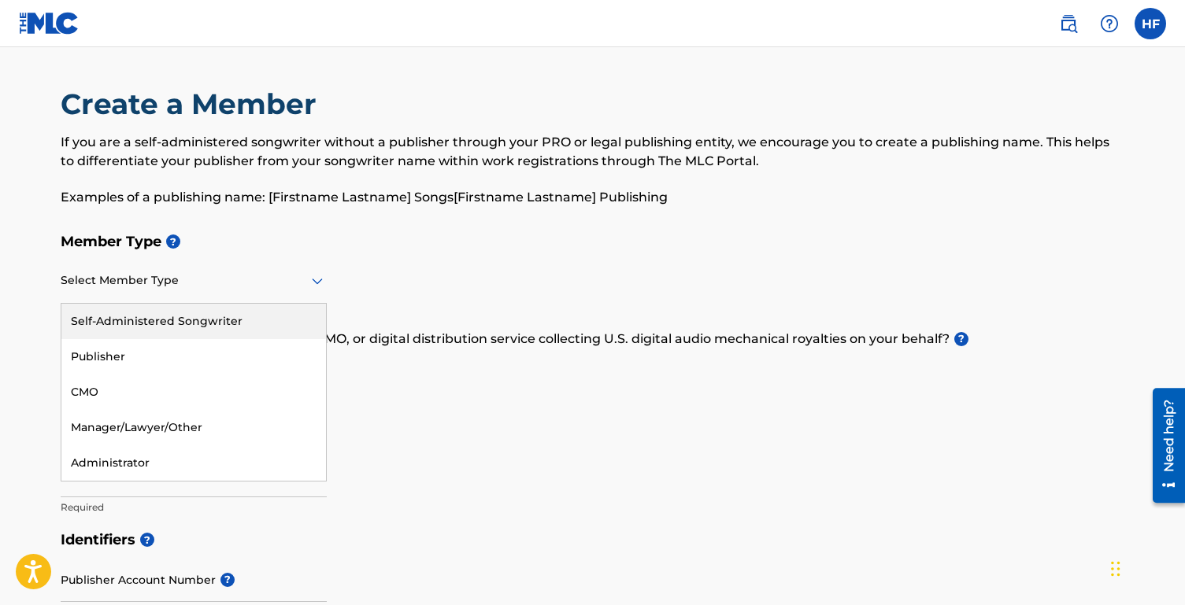
click at [172, 321] on div "Self-Administered Songwriter" at bounding box center [193, 321] width 264 height 35
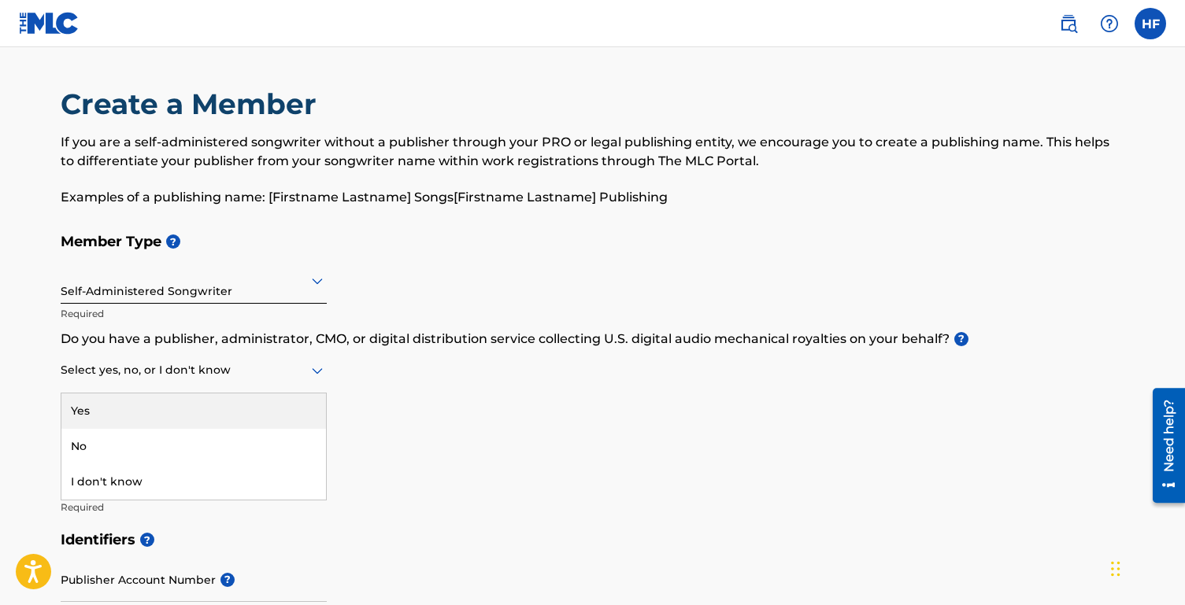
click at [205, 379] on div at bounding box center [194, 370] width 266 height 20
click at [207, 412] on div "Yes" at bounding box center [193, 411] width 264 height 35
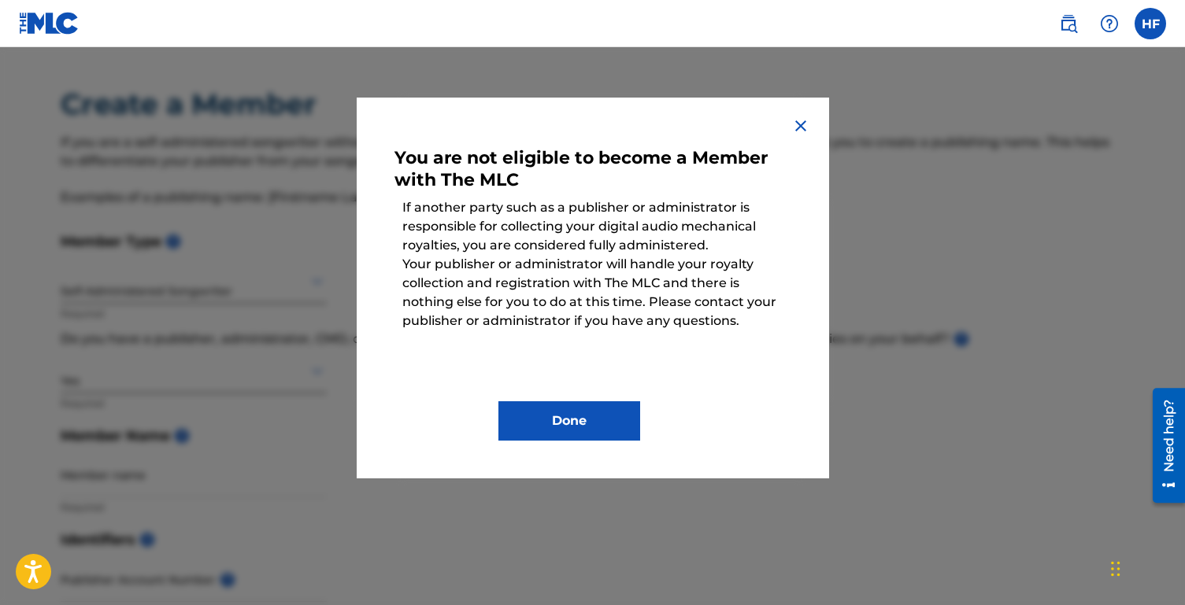
click at [801, 124] on img at bounding box center [800, 125] width 19 height 19
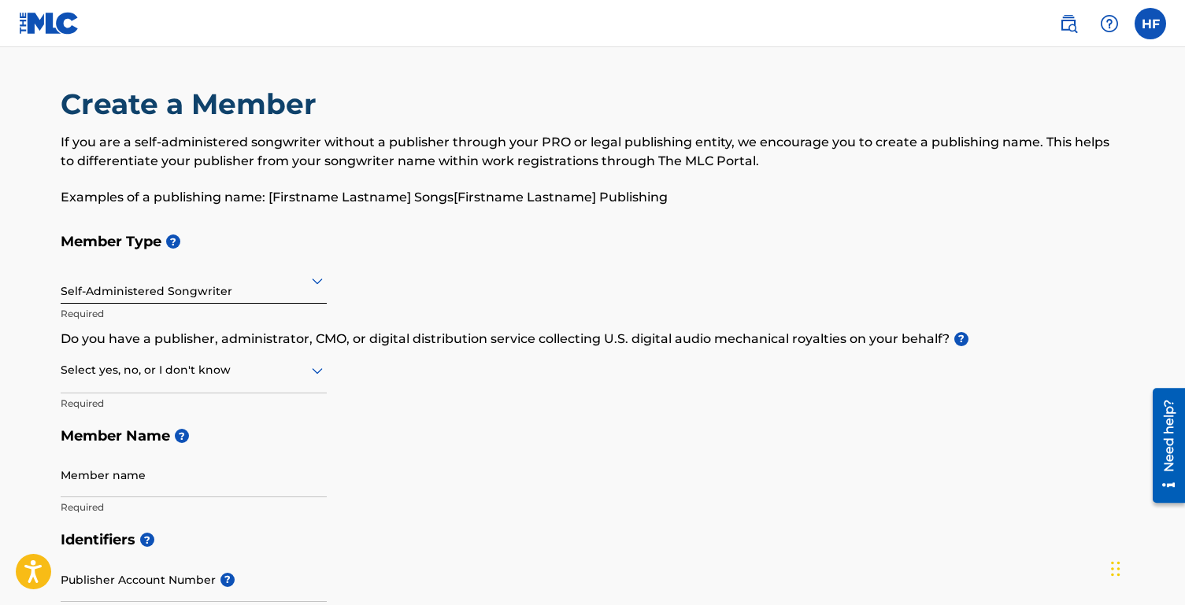
click at [322, 371] on icon at bounding box center [317, 370] width 19 height 19
click at [170, 478] on div "I don't know" at bounding box center [193, 481] width 264 height 35
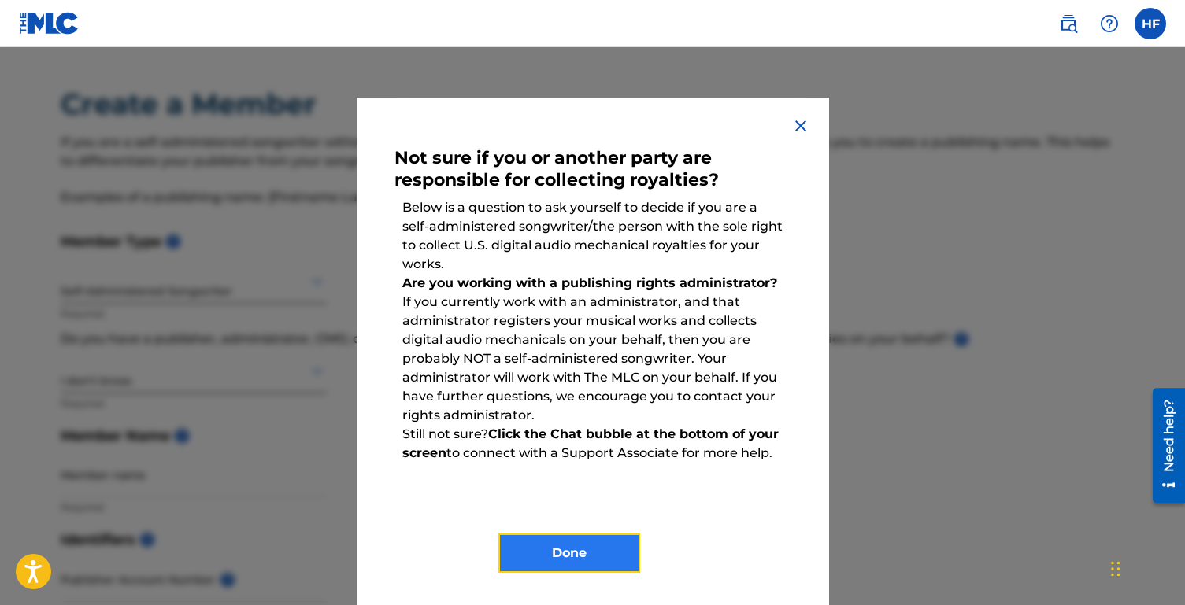
click at [554, 551] on button "Done" at bounding box center [569, 553] width 142 height 39
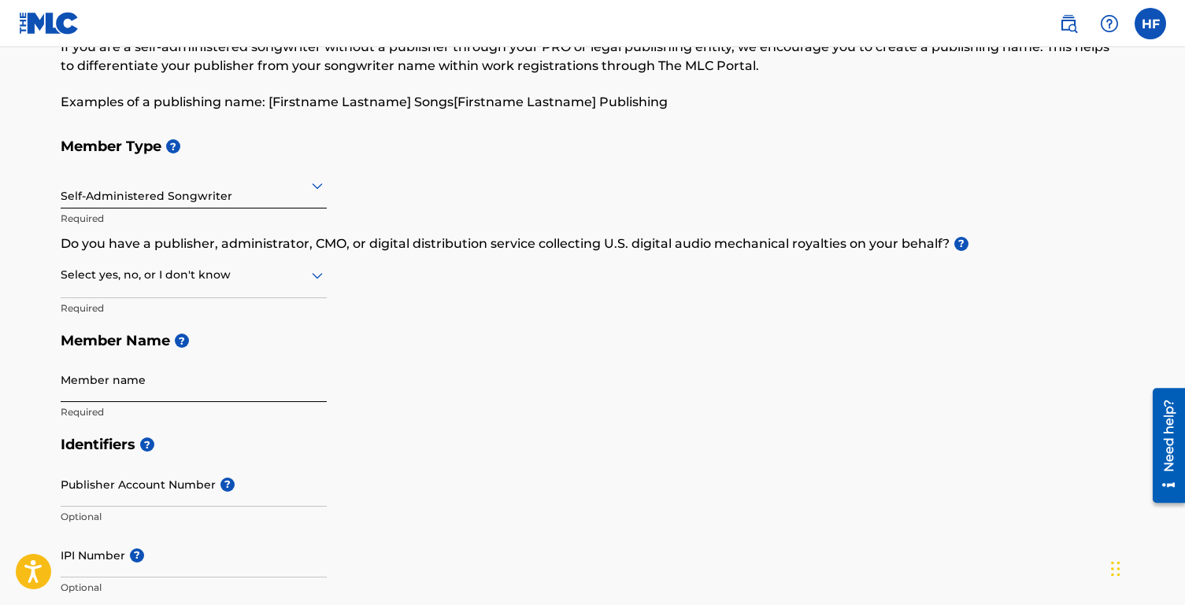
scroll to position [124, 0]
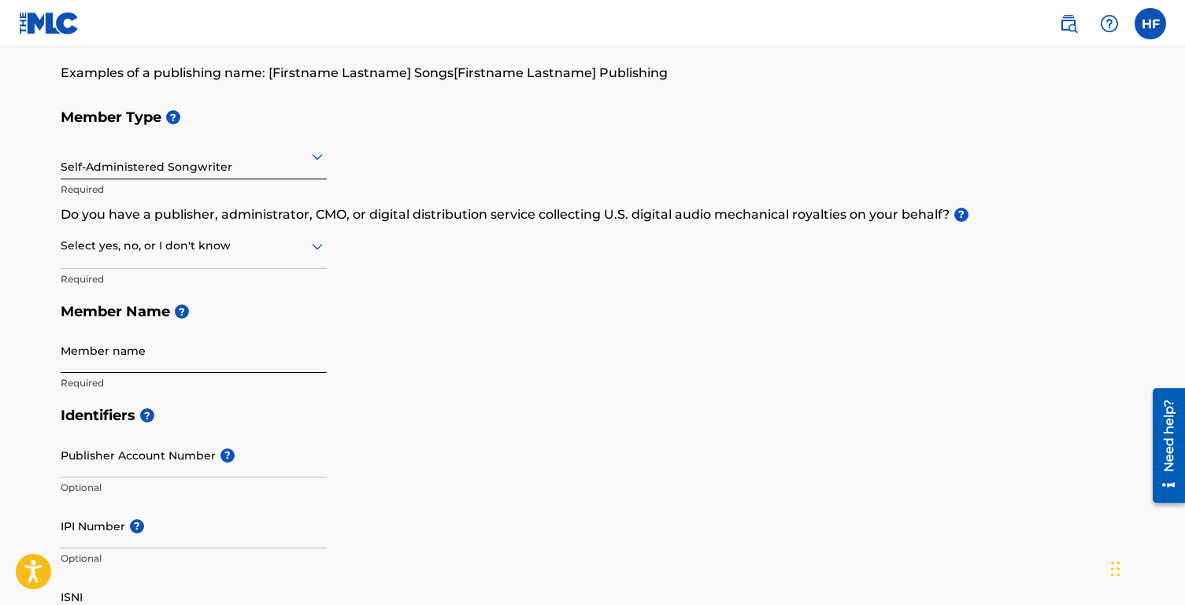
click at [245, 369] on input "Member name" at bounding box center [194, 350] width 266 height 45
type input "Hannah Franklin"
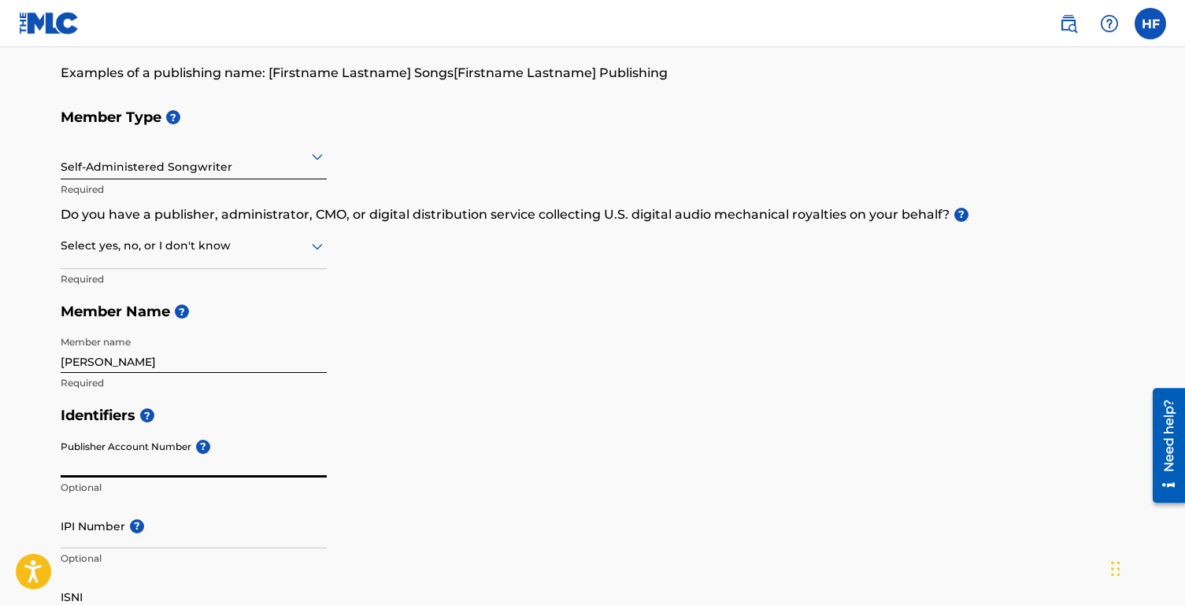
scroll to position [221, 0]
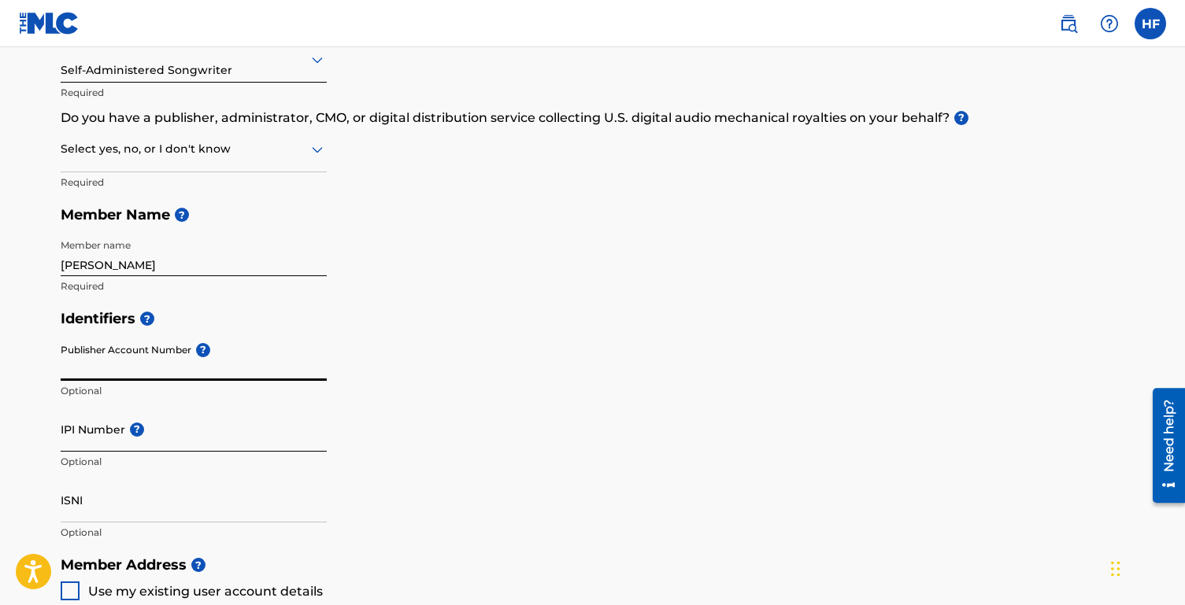
click at [162, 427] on input "IPI Number ?" at bounding box center [194, 429] width 266 height 45
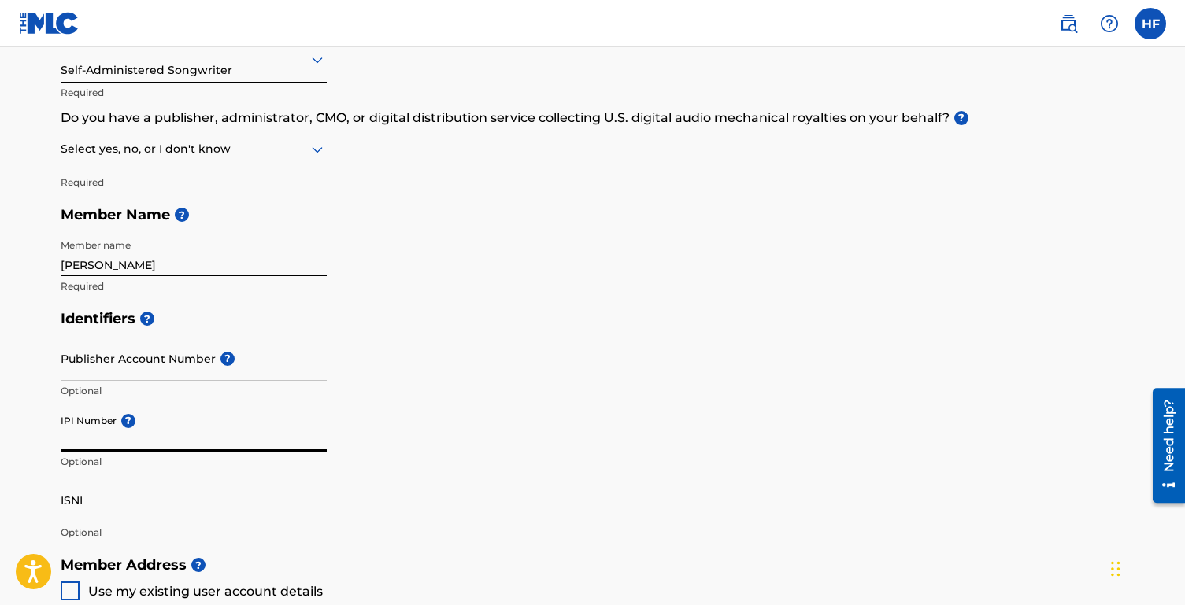
paste input "#1009469166"
click at [71, 438] on input "#1009469166" at bounding box center [194, 429] width 266 height 45
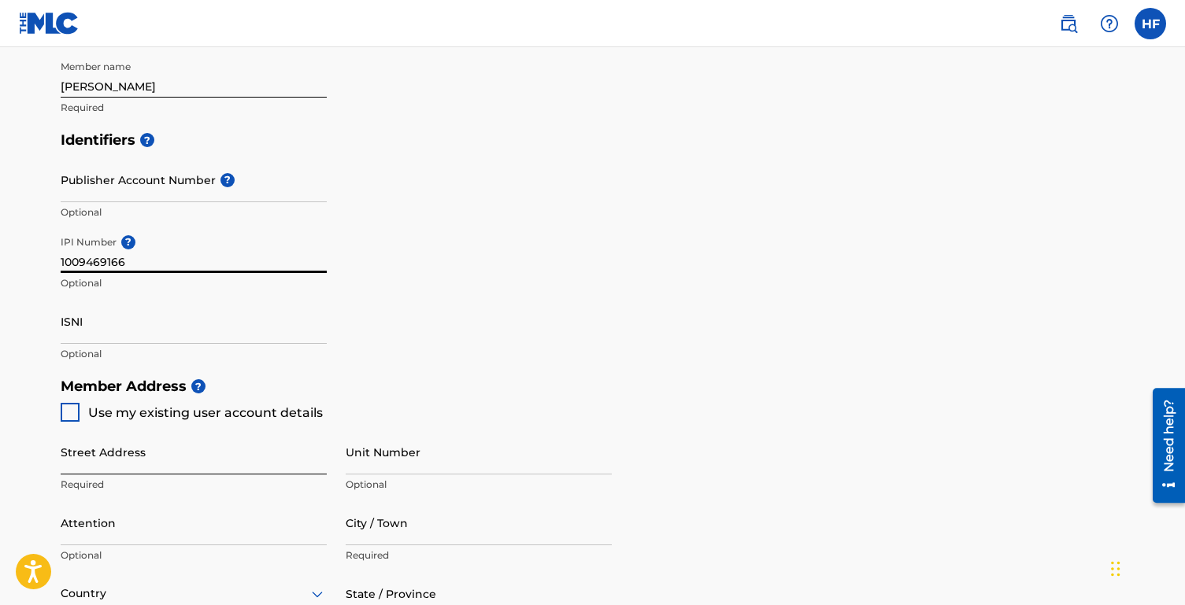
scroll to position [438, 0]
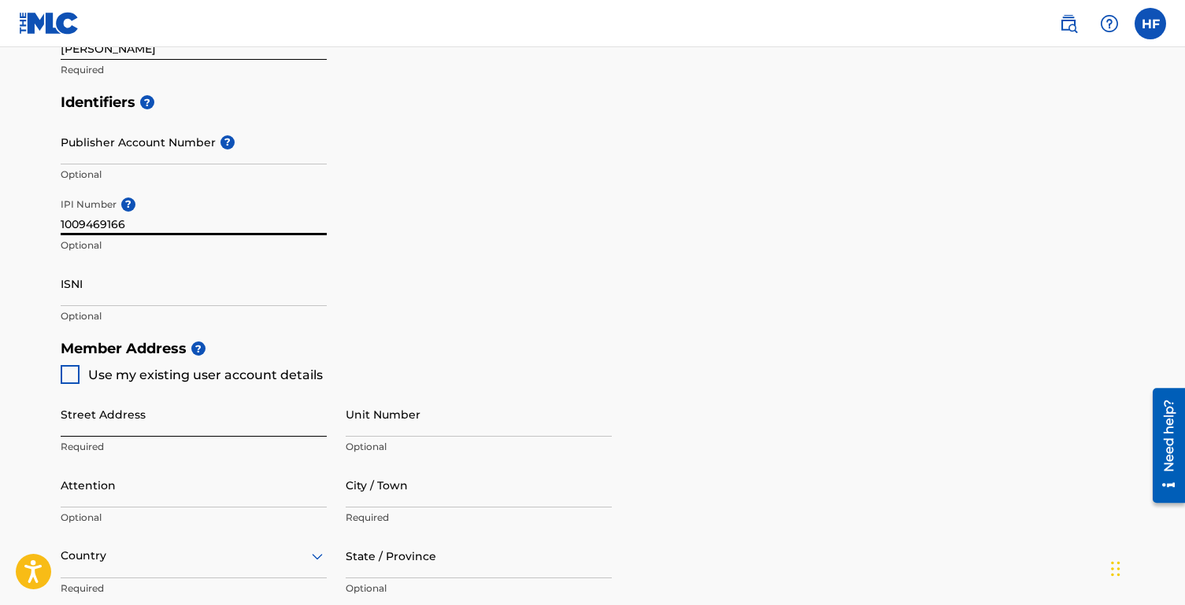
type input "1009469166"
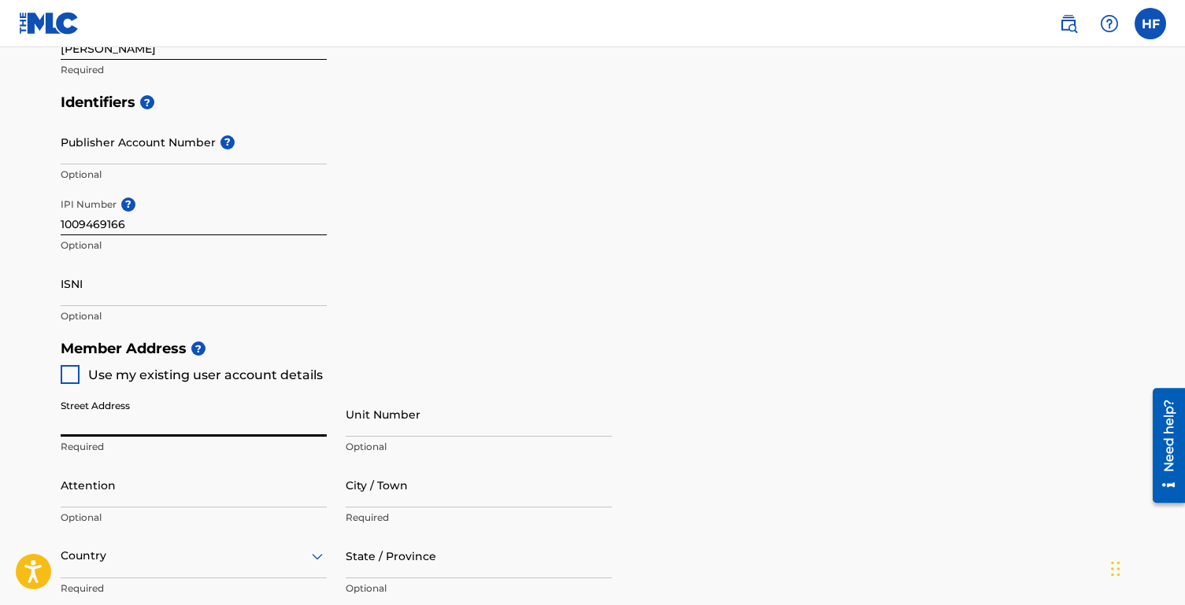
click at [152, 420] on input "Street Address" at bounding box center [194, 414] width 266 height 45
type input "213 Muir Avenue"
click at [238, 474] on input "Attention" at bounding box center [194, 485] width 266 height 45
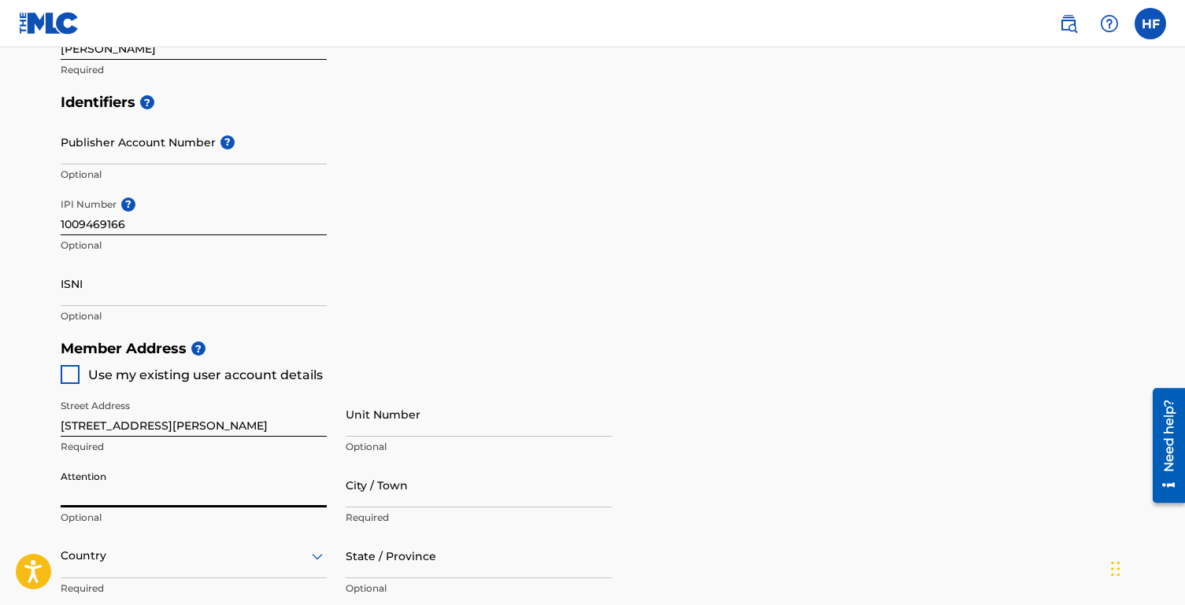
click at [437, 321] on div "Identifiers ? Publisher Account Number ? Optional IPI Number ? 1009469166 Optio…" at bounding box center [593, 209] width 1064 height 246
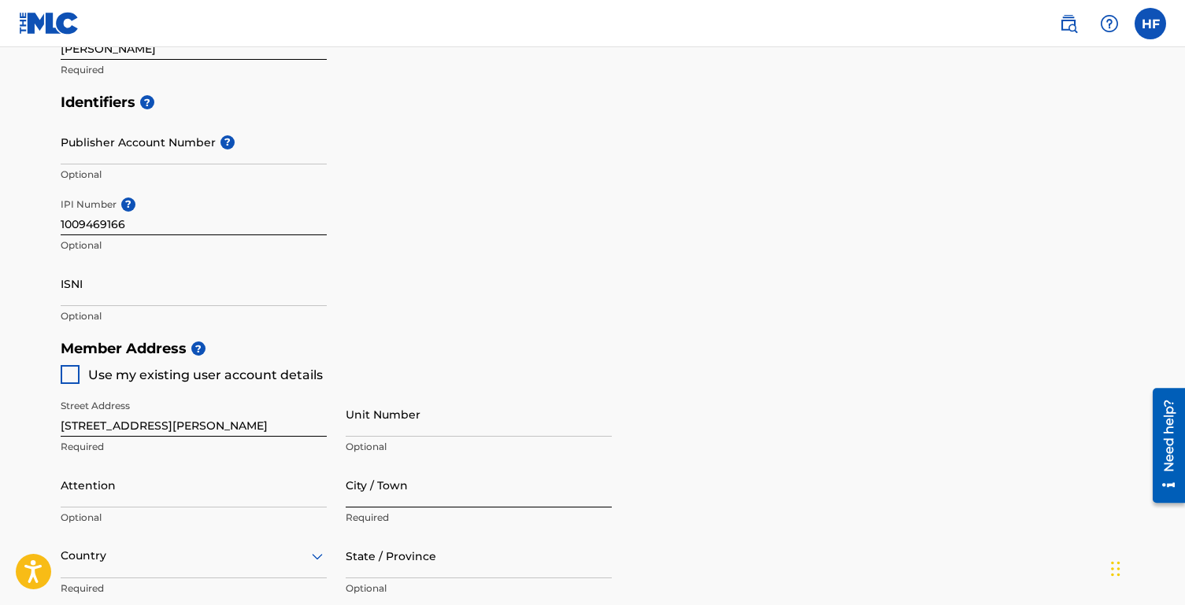
click at [368, 490] on input "City / Town" at bounding box center [479, 485] width 266 height 45
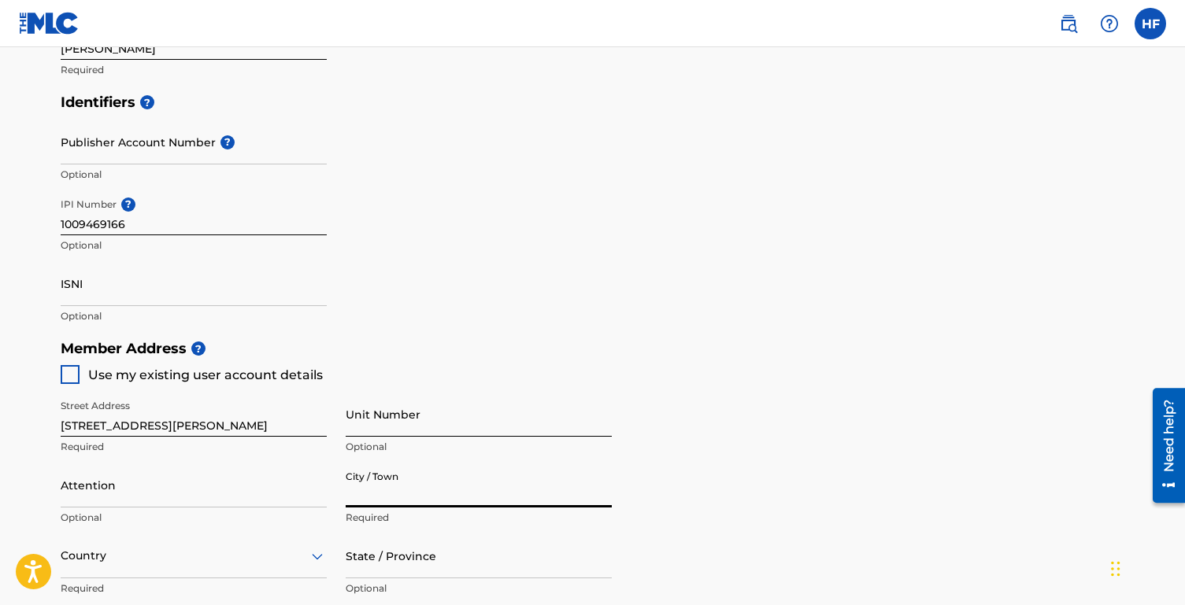
type input "[GEOGRAPHIC_DATA]"
type input "Hannah Franklin"
type input "[GEOGRAPHIC_DATA]"
type input "[US_STATE]"
type input "37135"
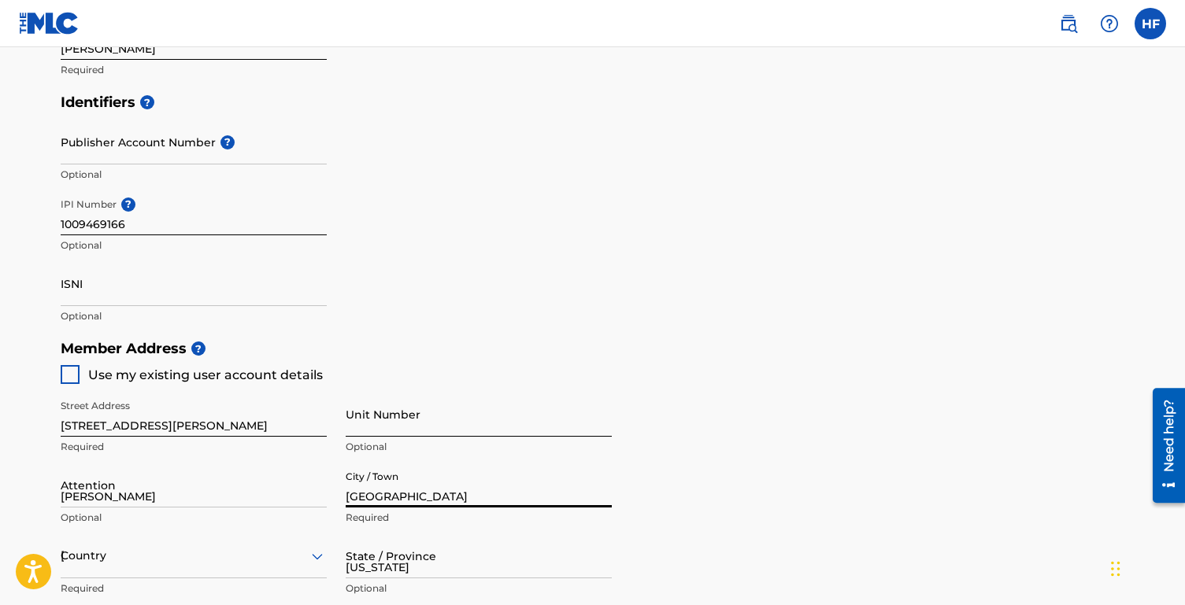
type input "1"
type input "405"
type input "7406688"
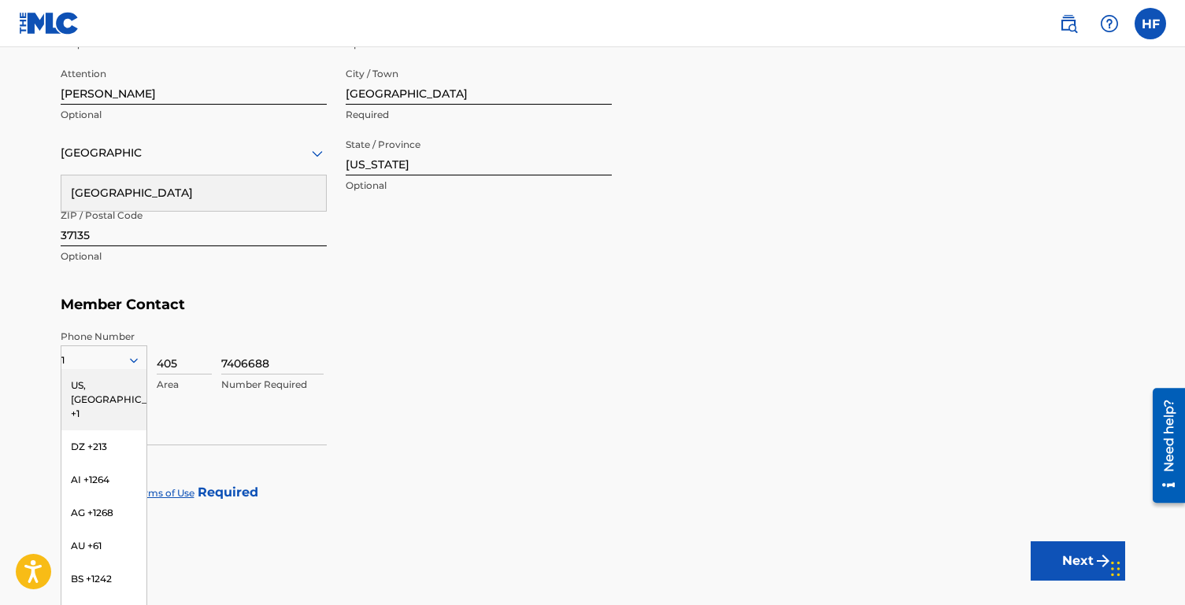
click at [97, 385] on div "US, [GEOGRAPHIC_DATA] +1" at bounding box center [103, 399] width 85 height 61
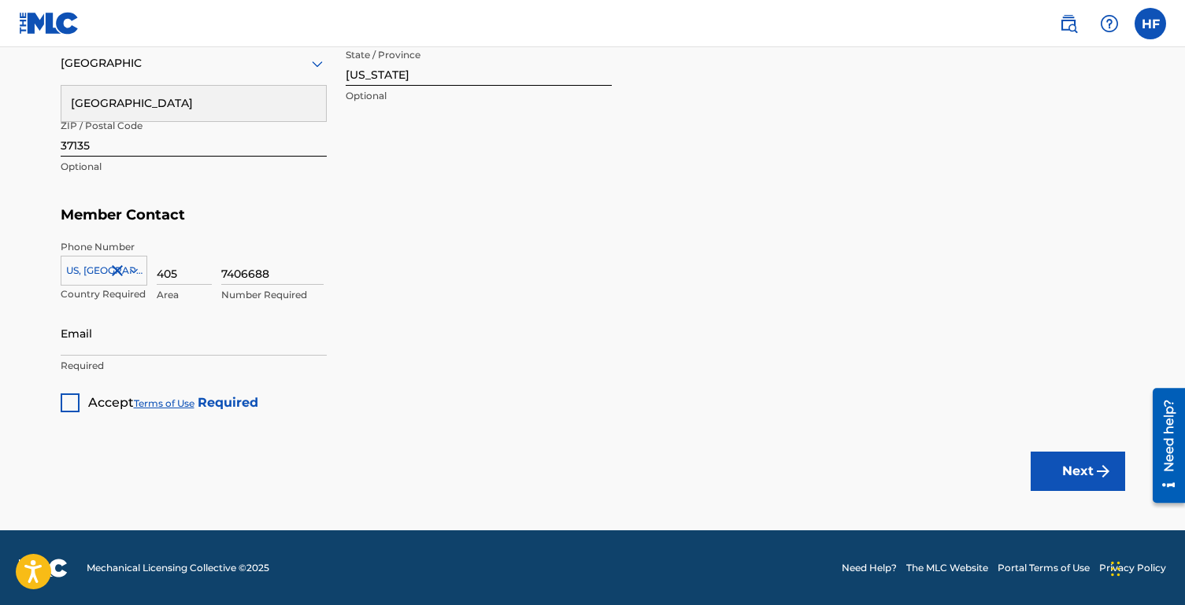
click at [74, 409] on div at bounding box center [70, 403] width 19 height 19
click at [1053, 469] on button "Next" at bounding box center [1077, 471] width 94 height 39
click at [195, 342] on input "Email" at bounding box center [194, 333] width 266 height 45
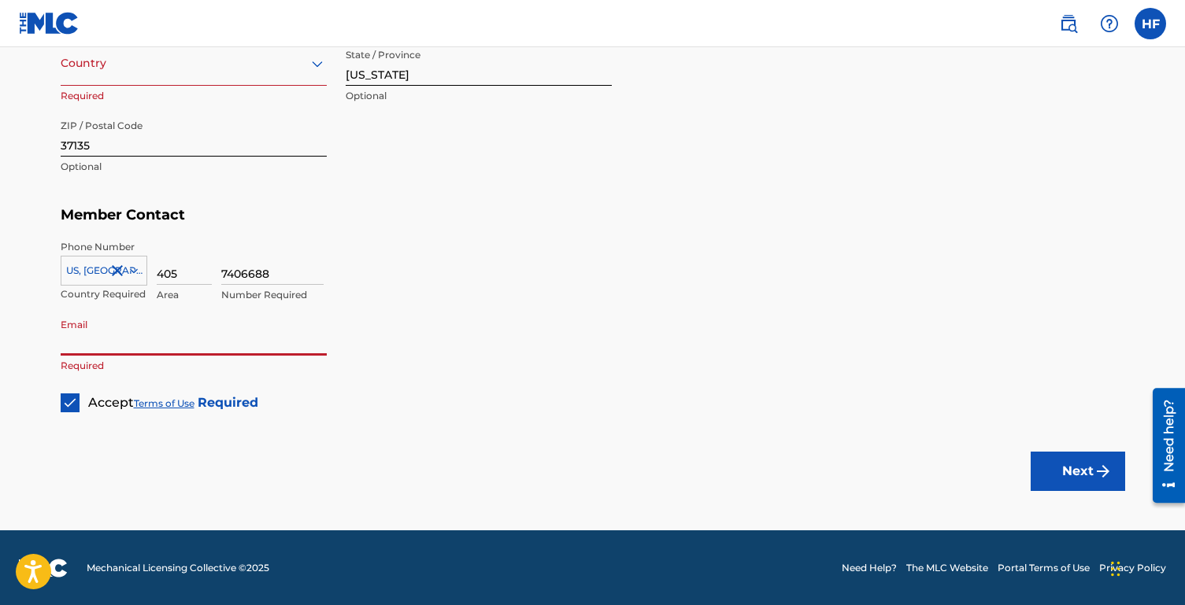
type input "[EMAIL_ADDRESS][DOMAIN_NAME]"
type input "[GEOGRAPHIC_DATA]"
type input "1"
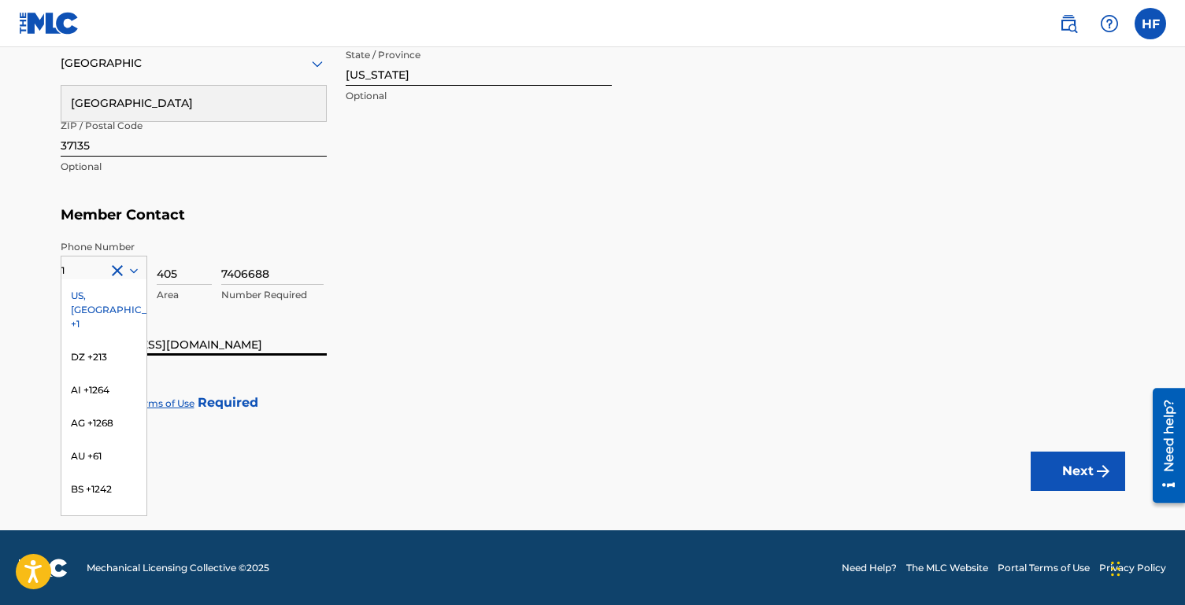
click at [109, 300] on div "US, [GEOGRAPHIC_DATA] +1" at bounding box center [103, 309] width 85 height 61
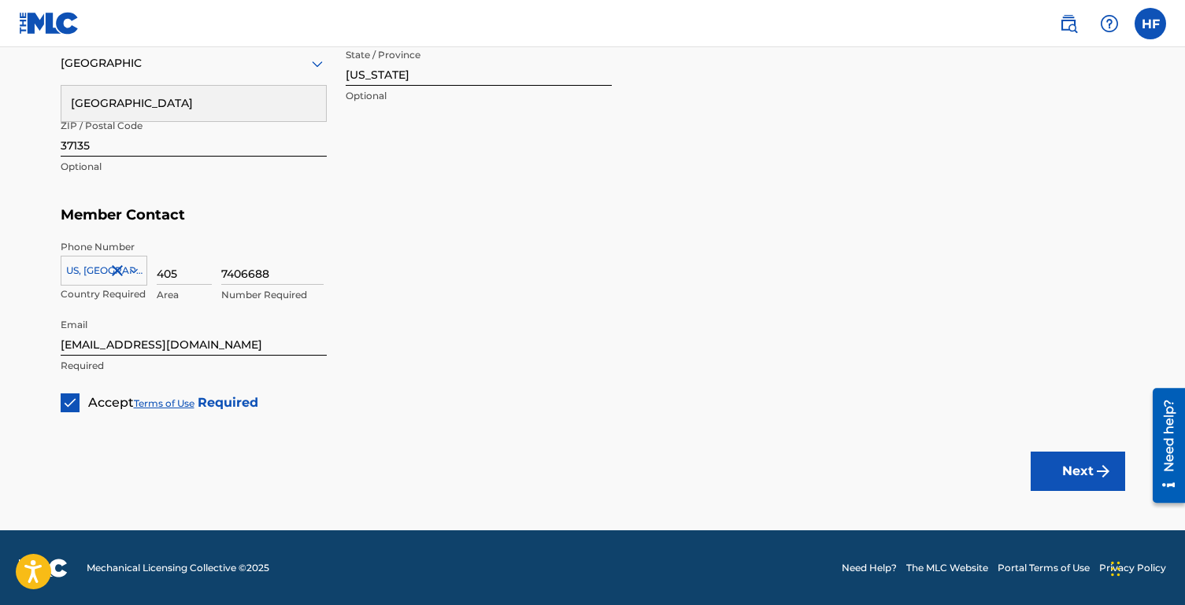
click at [321, 360] on p "Required" at bounding box center [194, 366] width 266 height 14
click at [1058, 479] on button "Next" at bounding box center [1077, 471] width 94 height 39
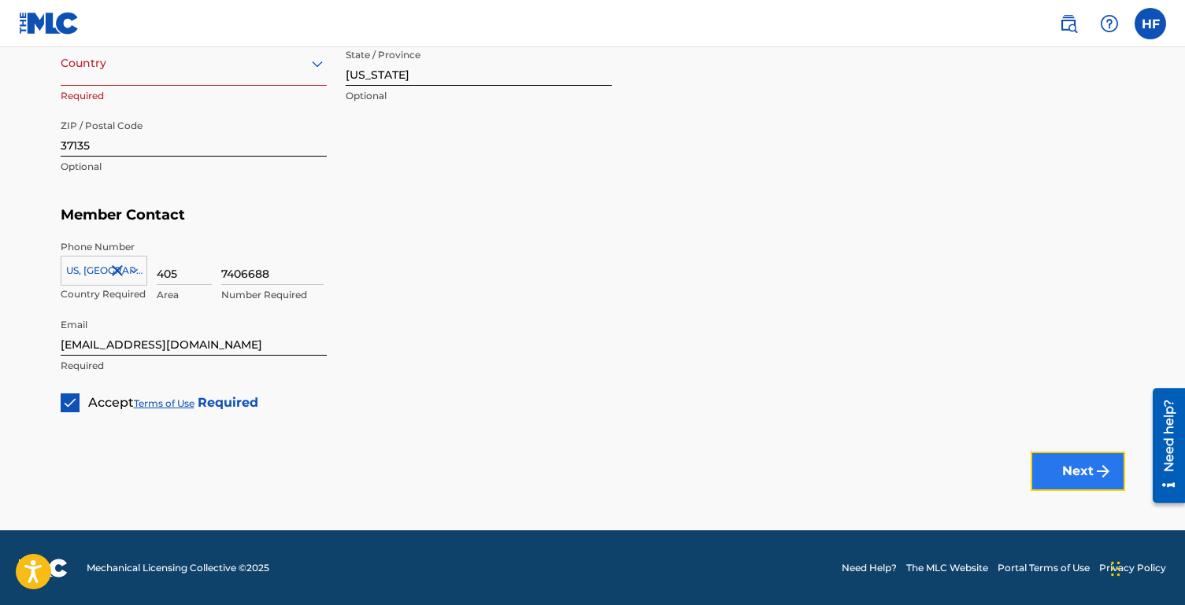
click at [1072, 471] on button "Next" at bounding box center [1077, 471] width 94 height 39
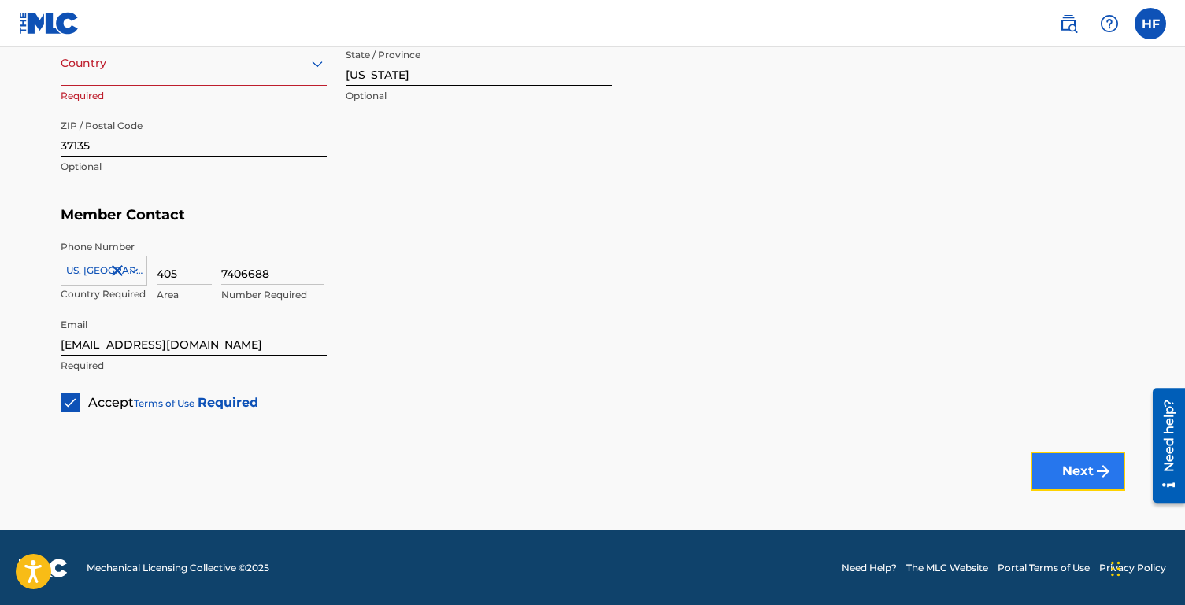
click at [1072, 471] on button "Next" at bounding box center [1077, 471] width 94 height 39
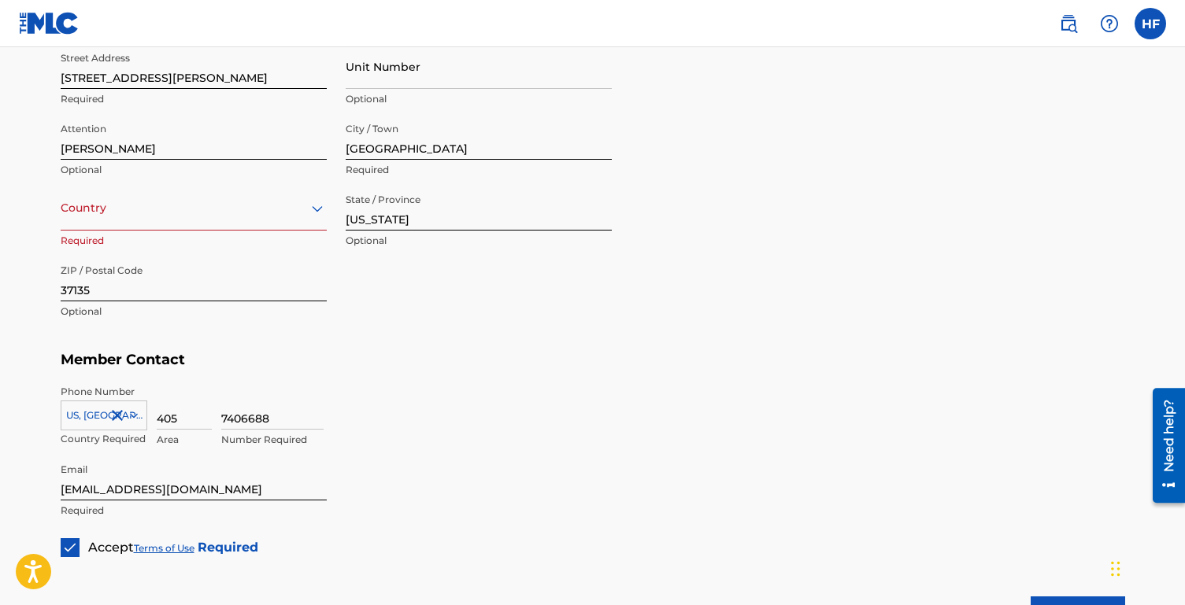
scroll to position [717, 0]
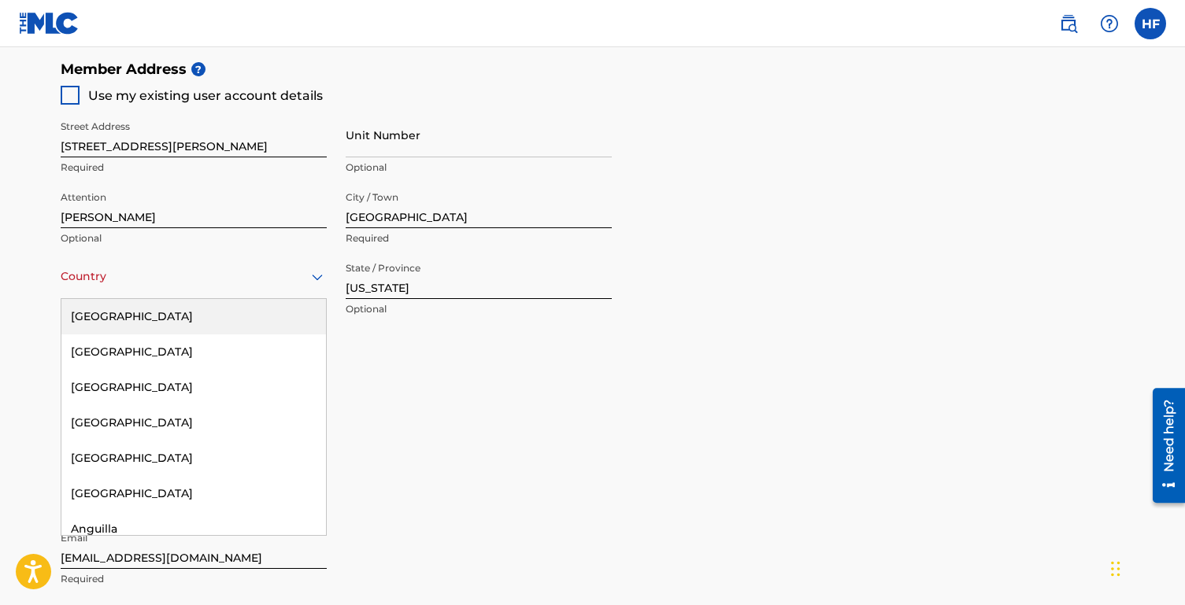
click at [243, 285] on div at bounding box center [194, 277] width 266 height 20
click at [230, 303] on div "[GEOGRAPHIC_DATA]" at bounding box center [193, 316] width 264 height 35
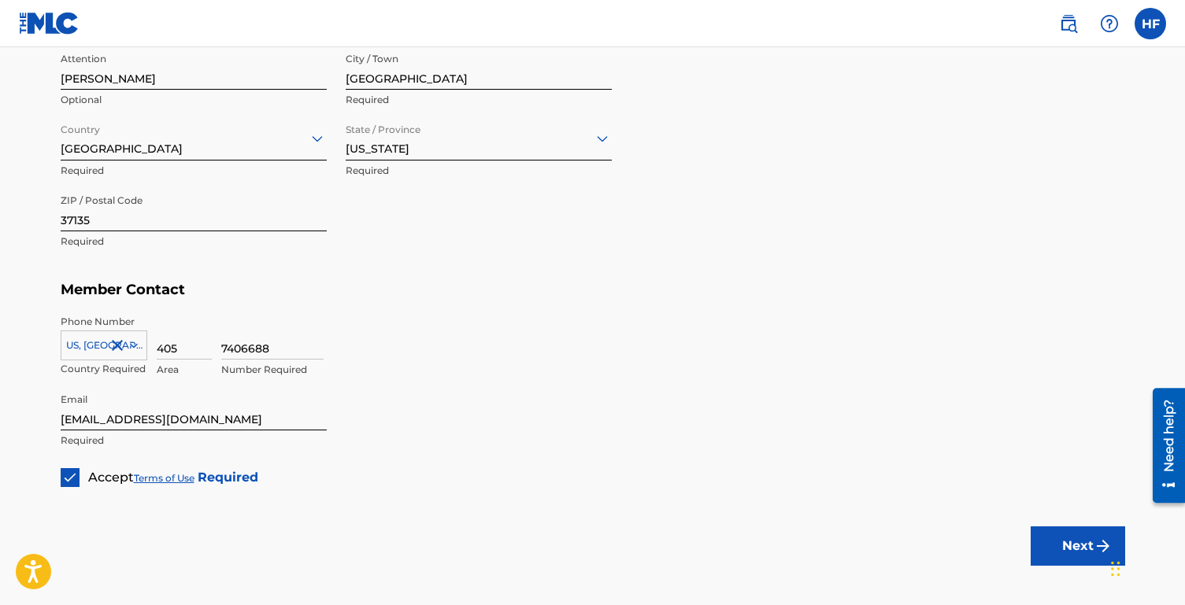
scroll to position [930, 0]
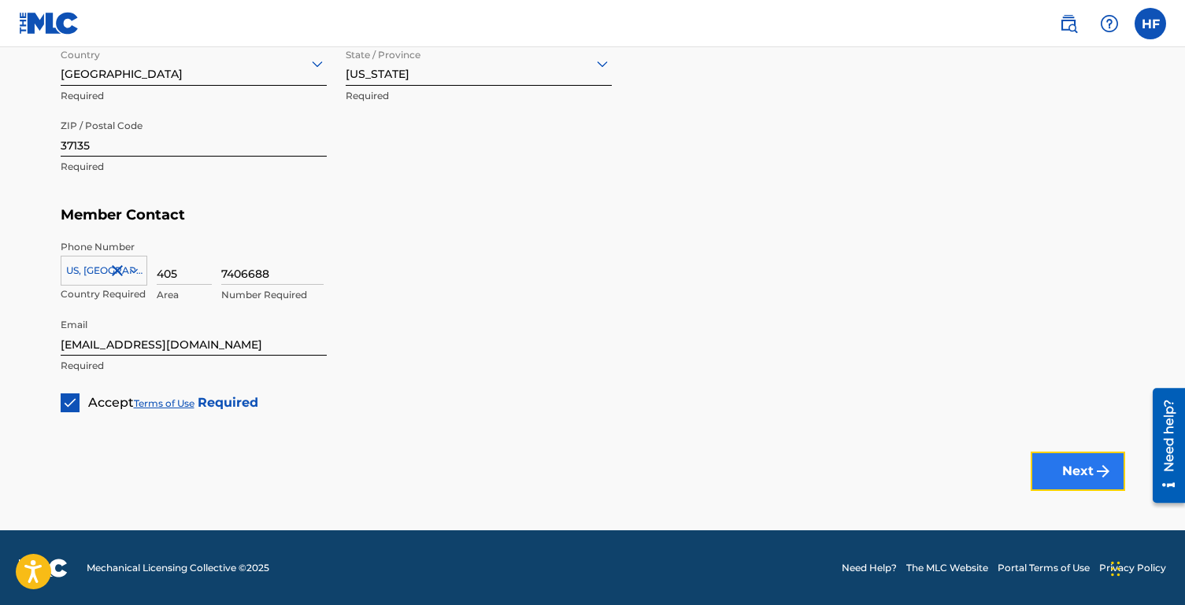
click at [1080, 470] on button "Next" at bounding box center [1077, 471] width 94 height 39
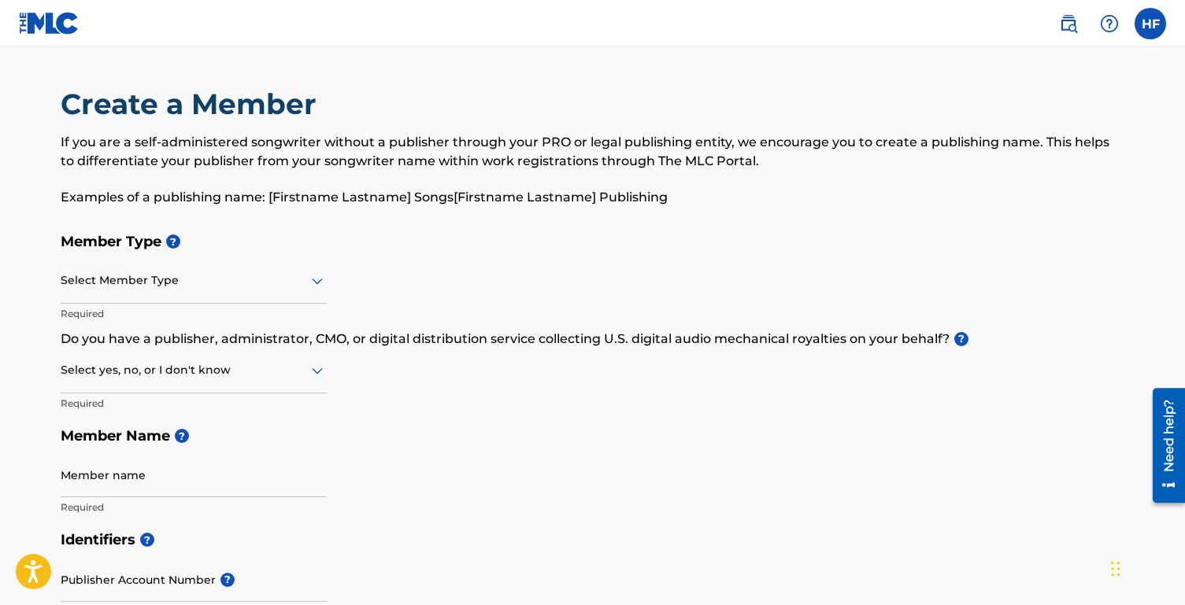
click at [237, 272] on div at bounding box center [194, 281] width 266 height 20
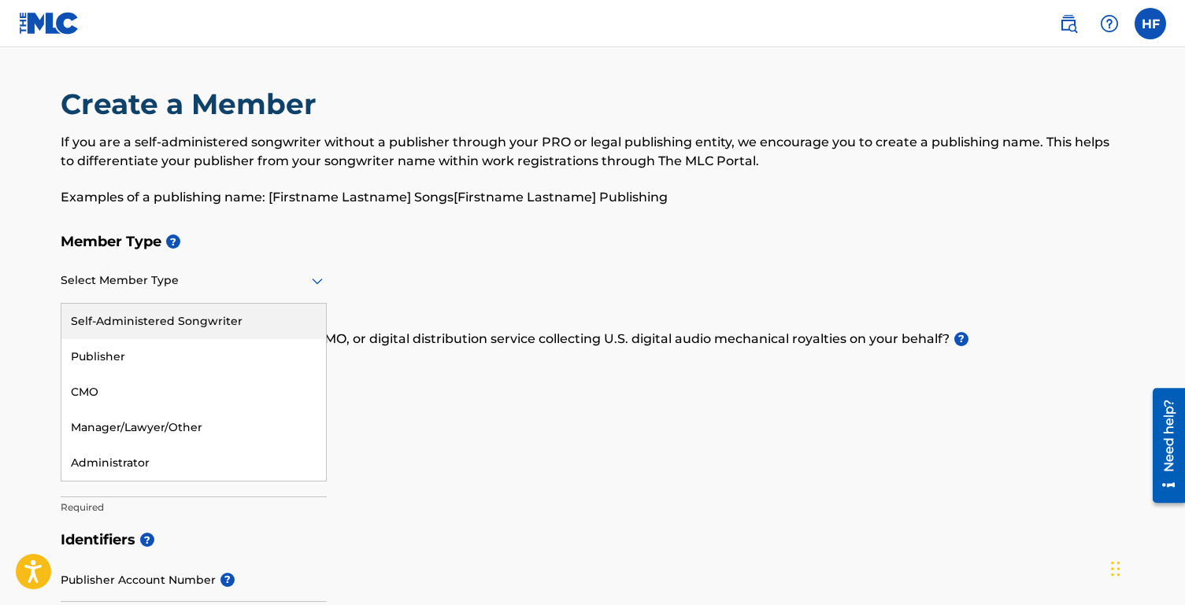
click at [216, 325] on div "Self-Administered Songwriter" at bounding box center [193, 321] width 264 height 35
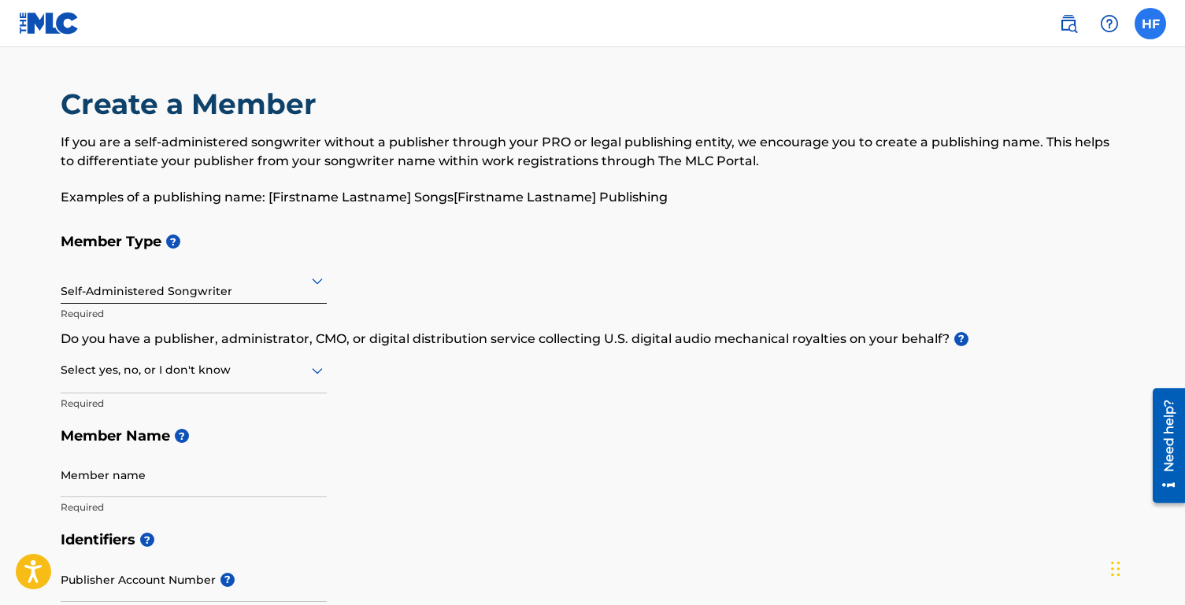
click at [1148, 30] on label at bounding box center [1149, 23] width 31 height 31
click at [1150, 24] on input "HF Hannah Franklin hannahf599@gmail.com Notification Preferences Profile Log out" at bounding box center [1150, 24] width 0 height 0
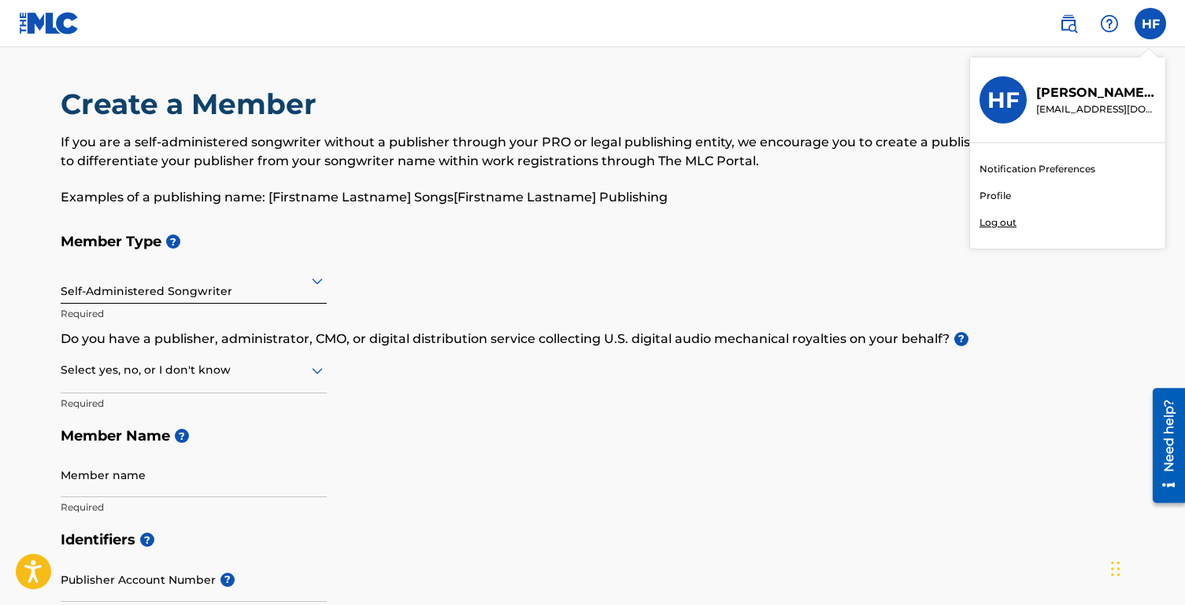
click at [1071, 98] on p "Hannah Franklin" at bounding box center [1096, 92] width 120 height 19
click at [1150, 24] on input "HF Hannah Franklin hannahf599@gmail.com Notification Preferences Profile Log out" at bounding box center [1150, 24] width 0 height 0
click at [1009, 106] on h3 "HF" at bounding box center [1003, 101] width 32 height 28
click at [1150, 24] on input "HF Hannah Franklin hannahf599@gmail.com Notification Preferences Profile Log out" at bounding box center [1150, 24] width 0 height 0
click at [998, 197] on link "Profile" at bounding box center [994, 196] width 31 height 14
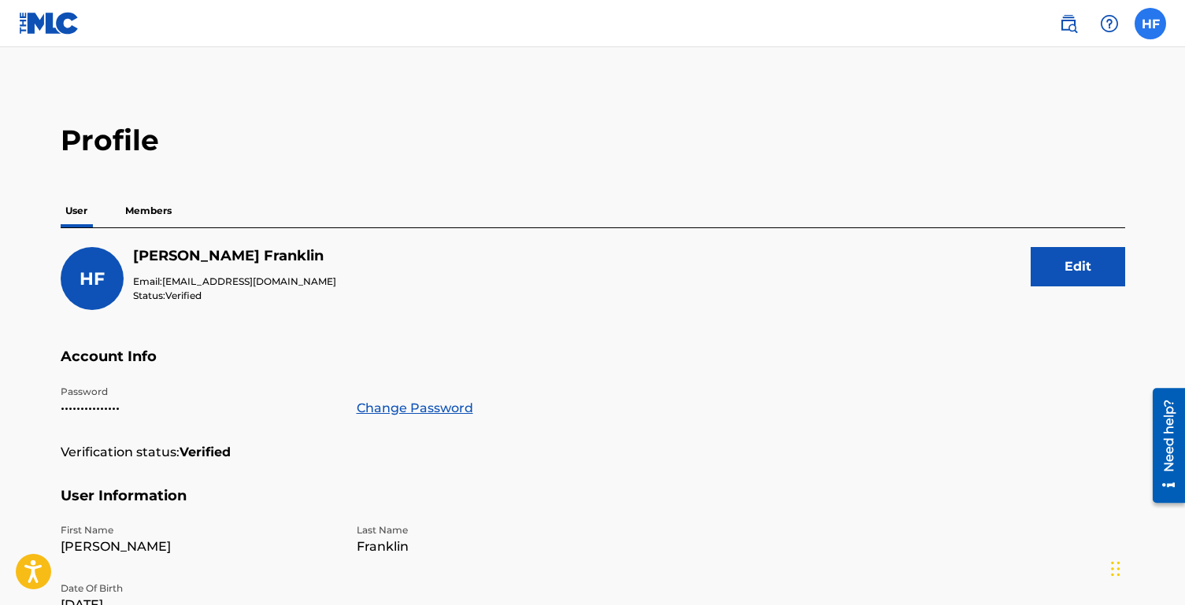
click at [1163, 28] on label at bounding box center [1149, 23] width 31 height 31
click at [1150, 24] on input "HF Hannah Franklin hannahf599@gmail.com Notification Preferences Profile Log out" at bounding box center [1150, 24] width 0 height 0
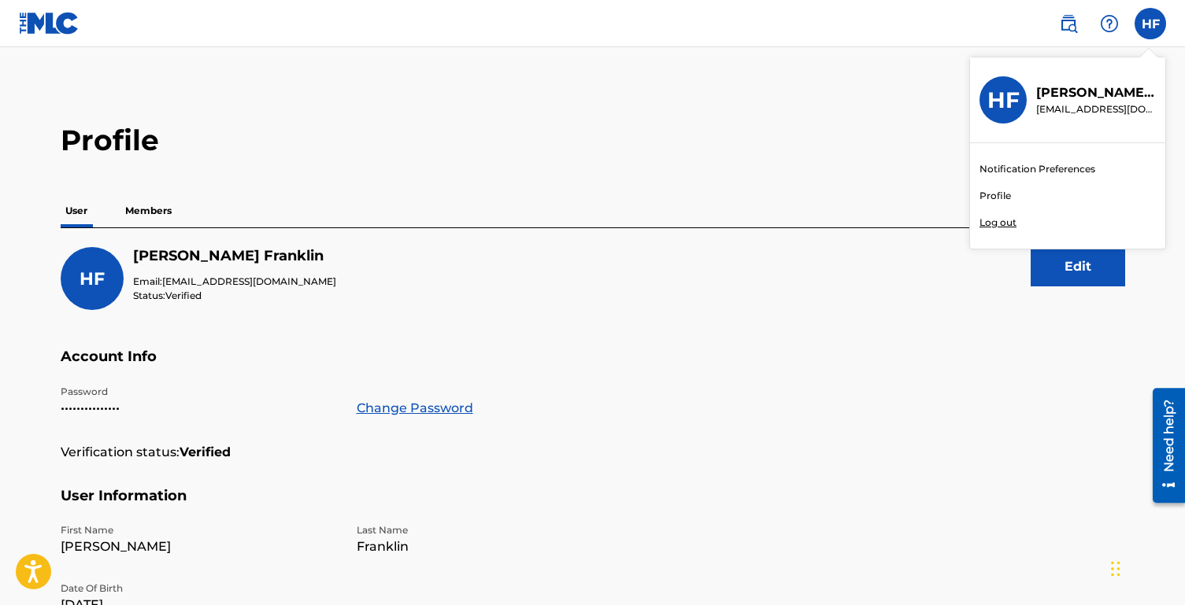
click at [1048, 168] on link "Notification Preferences" at bounding box center [1037, 169] width 116 height 14
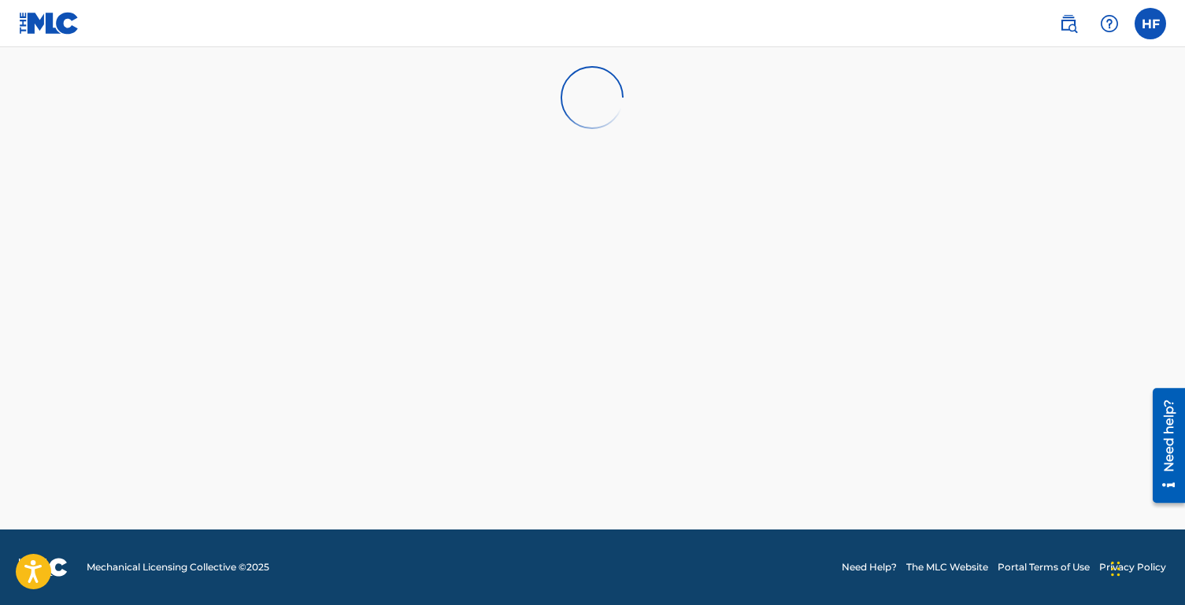
click at [43, 30] on img at bounding box center [49, 23] width 61 height 23
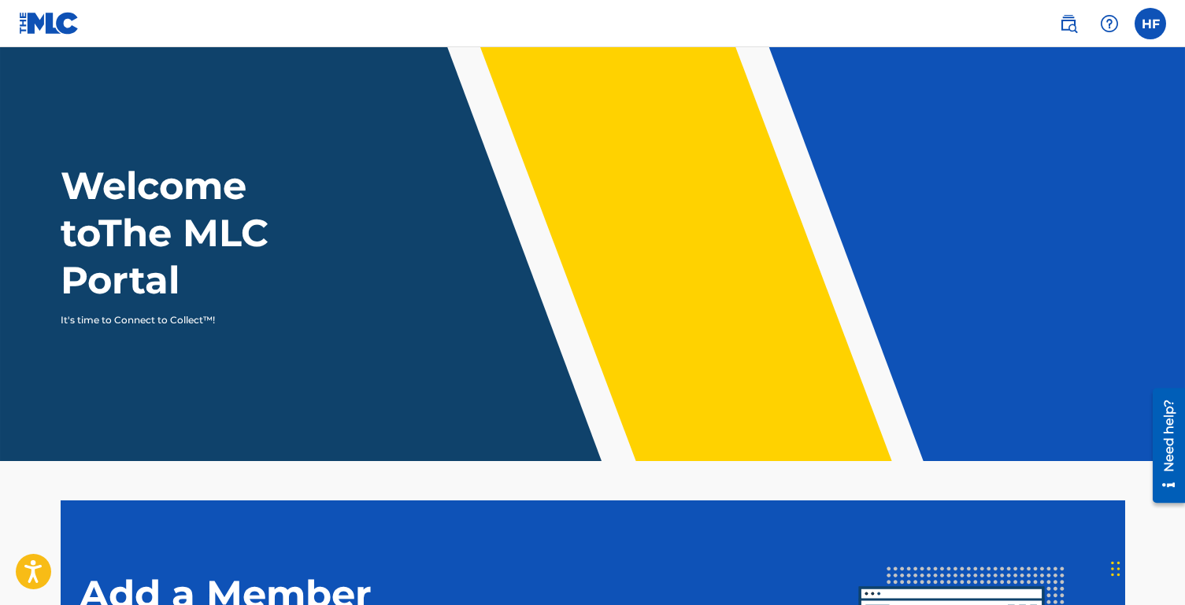
click at [1135, 33] on div "HF HF Hannah Franklin hannahf599@gmail.com Notification Preferences Profile Log…" at bounding box center [1104, 23] width 123 height 31
click at [1151, 26] on label at bounding box center [1149, 23] width 31 height 31
click at [1150, 24] on input "HF Hannah Franklin hannahf599@gmail.com Notification Preferences Profile Log out" at bounding box center [1150, 24] width 0 height 0
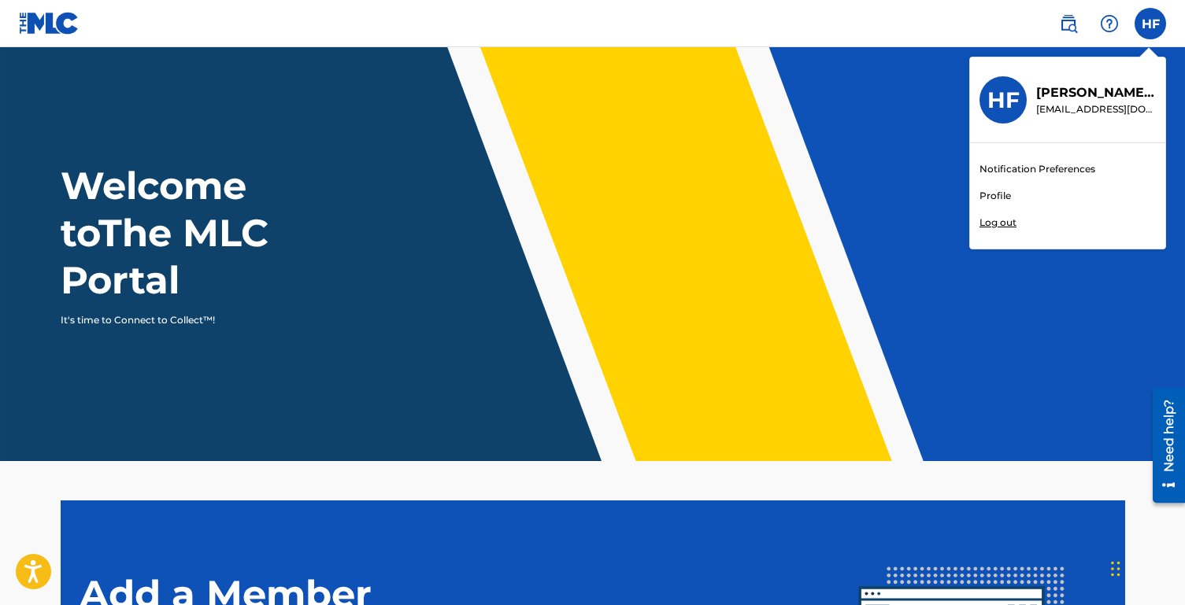
click at [993, 195] on link "Profile" at bounding box center [994, 196] width 31 height 14
